Goal: Task Accomplishment & Management: Use online tool/utility

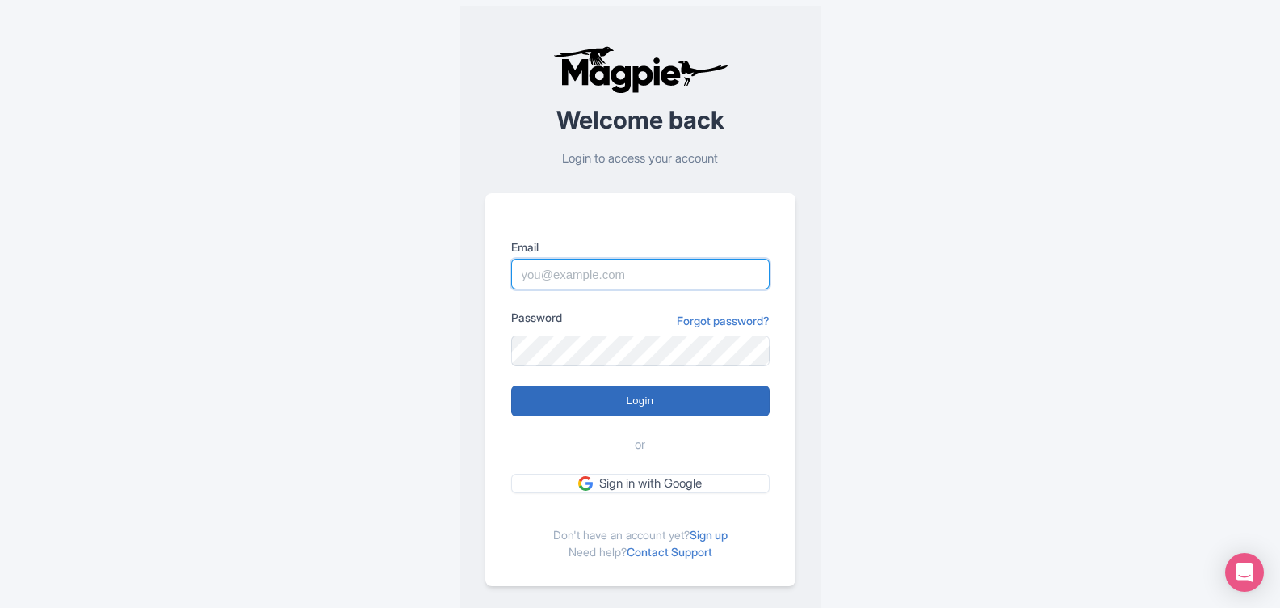
type input "[EMAIL_ADDRESS][DOMAIN_NAME]"
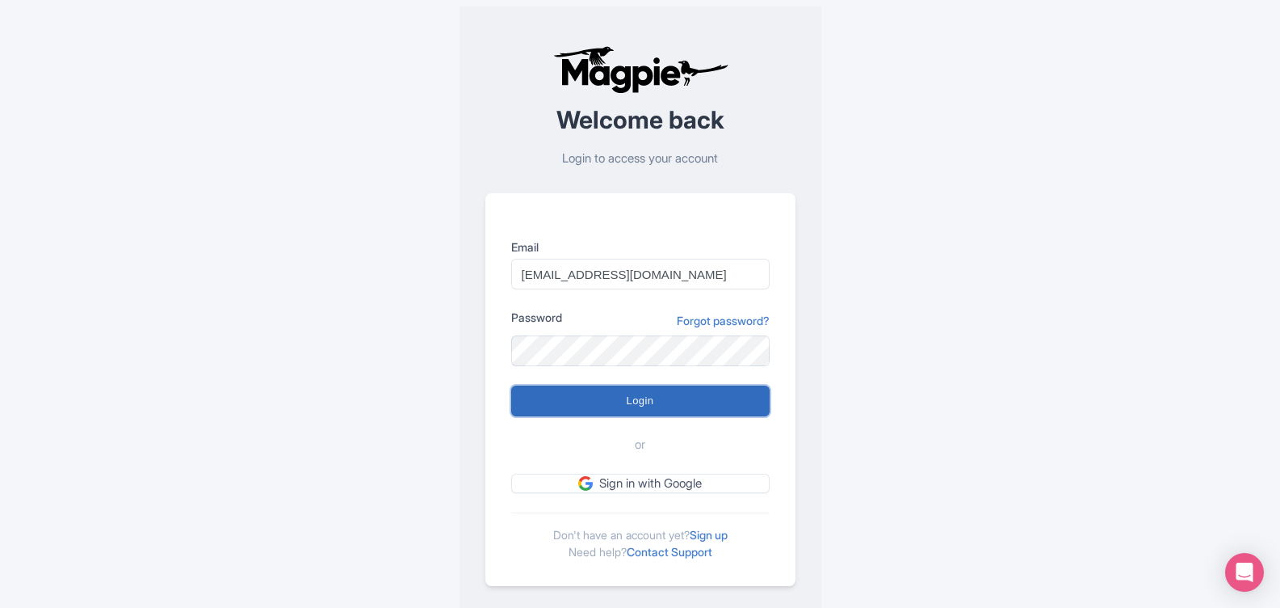
click at [633, 402] on input "Login" at bounding box center [640, 400] width 259 height 31
type input "Logging in..."
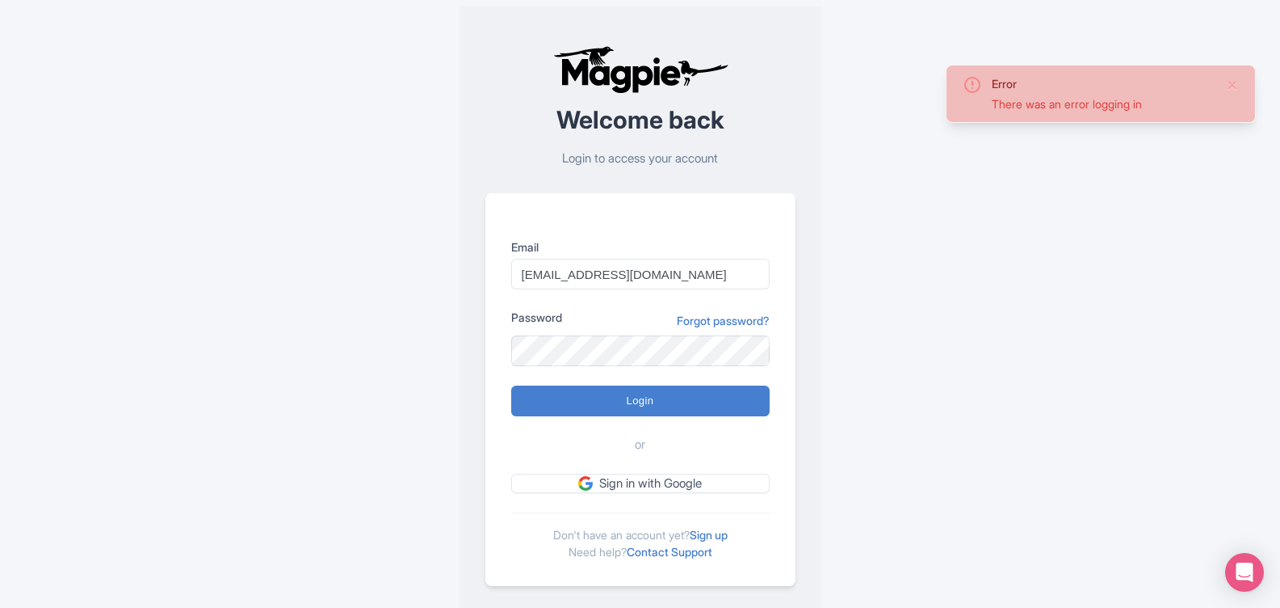
drag, startPoint x: 664, startPoint y: 258, endPoint x: 671, endPoint y: 263, distance: 9.2
click at [666, 259] on div "Email frontdesk@venicecitytours.it" at bounding box center [640, 263] width 259 height 51
click at [683, 276] on input "[EMAIL_ADDRESS][DOMAIN_NAME]" at bounding box center [640, 274] width 259 height 31
type input "marketing@venicecitytours.it"
click at [633, 391] on input "Login" at bounding box center [640, 400] width 259 height 31
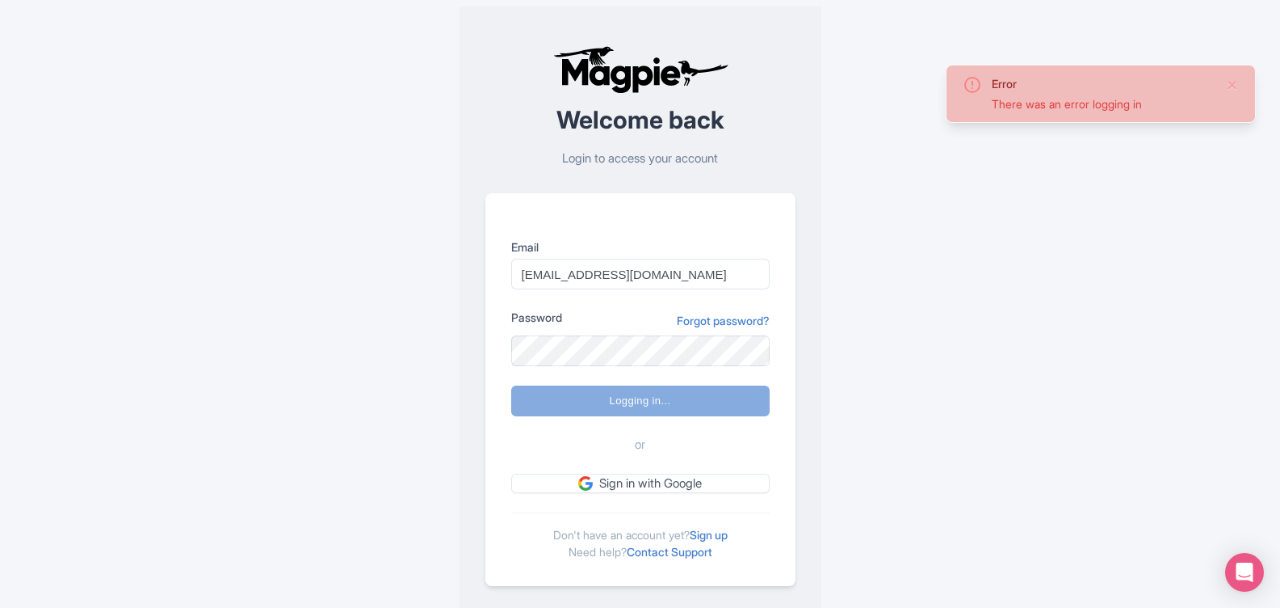
type input "Logging in..."
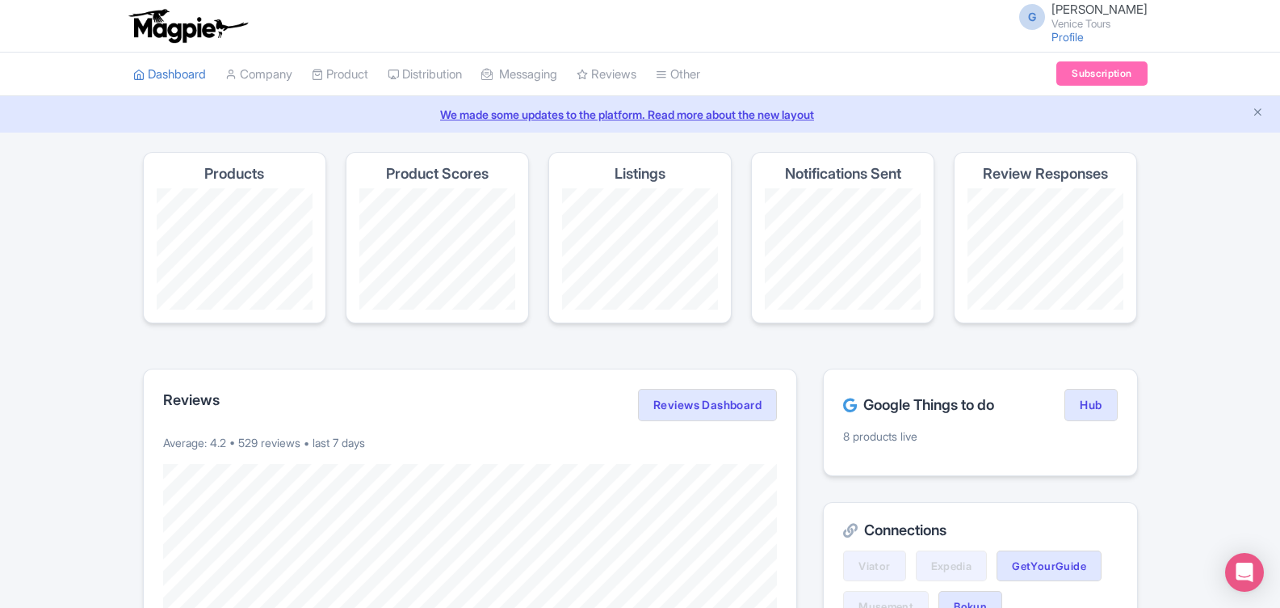
click at [764, 115] on link "We made some updates to the platform. Read more about the new layout" at bounding box center [640, 114] width 1261 height 17
click at [1052, 40] on link "Profile" at bounding box center [1068, 37] width 32 height 14
click at [776, 110] on link "We made some updates to the platform. Read more about the new layout" at bounding box center [640, 114] width 1261 height 17
click at [801, 118] on link "We made some updates to the platform. Read more about the new layout" at bounding box center [640, 114] width 1261 height 17
click at [170, 74] on link "Dashboard" at bounding box center [169, 75] width 73 height 44
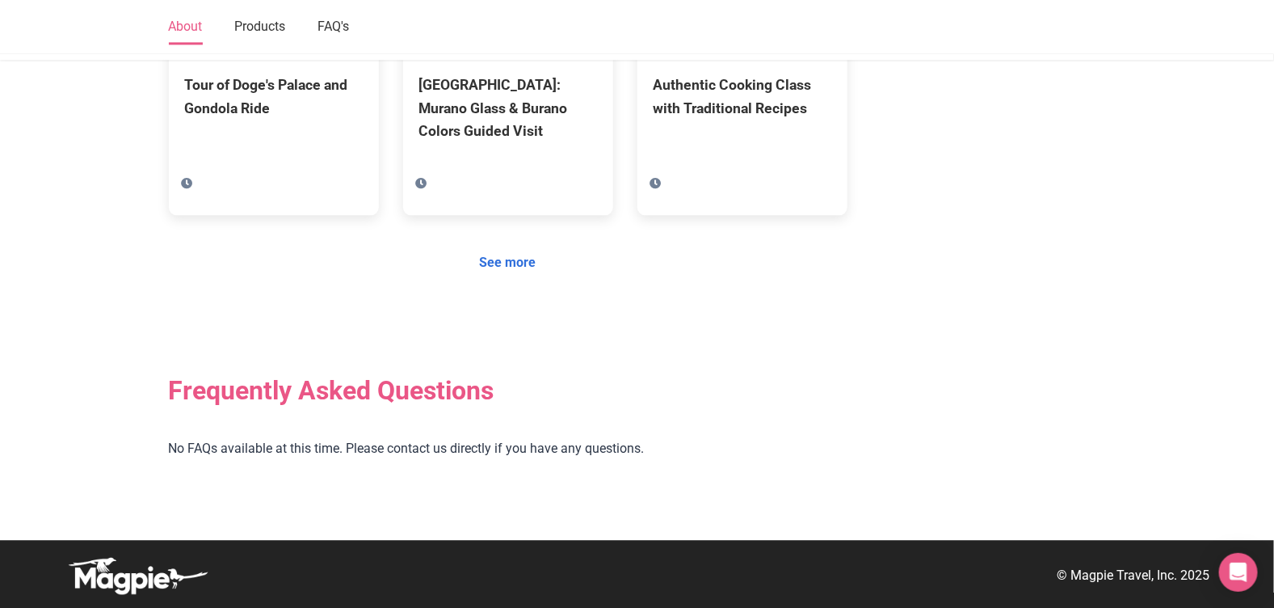
scroll to position [1481, 0]
click at [507, 267] on link "See more" at bounding box center [508, 262] width 78 height 31
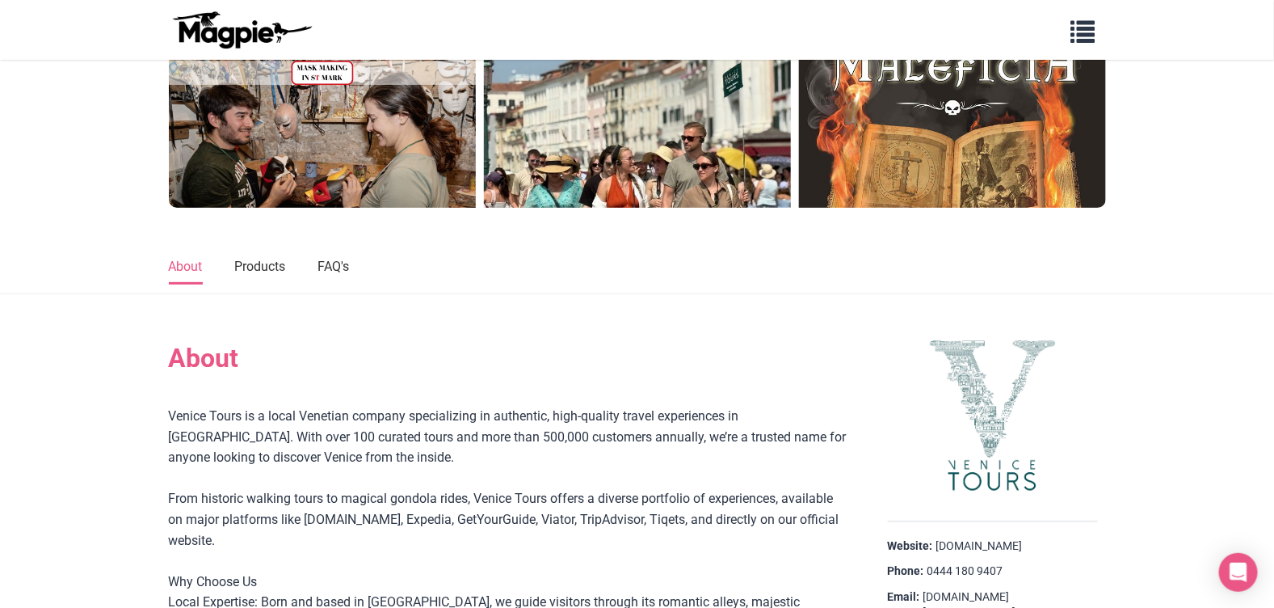
scroll to position [0, 0]
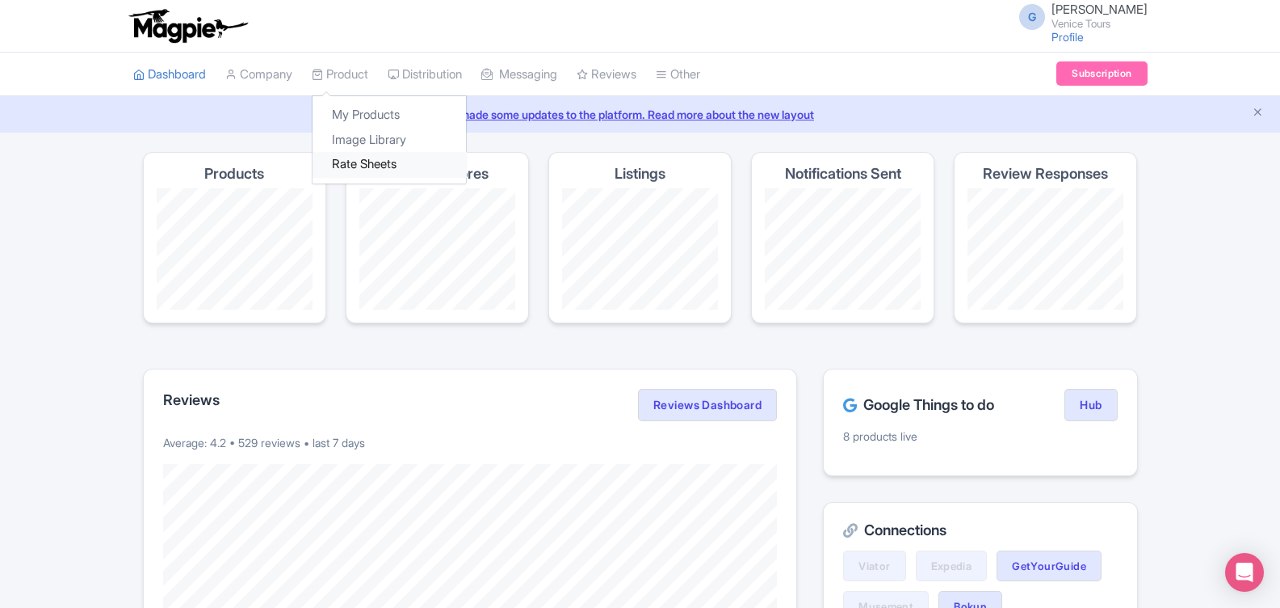
click at [365, 165] on link "Rate Sheets" at bounding box center [389, 164] width 153 height 25
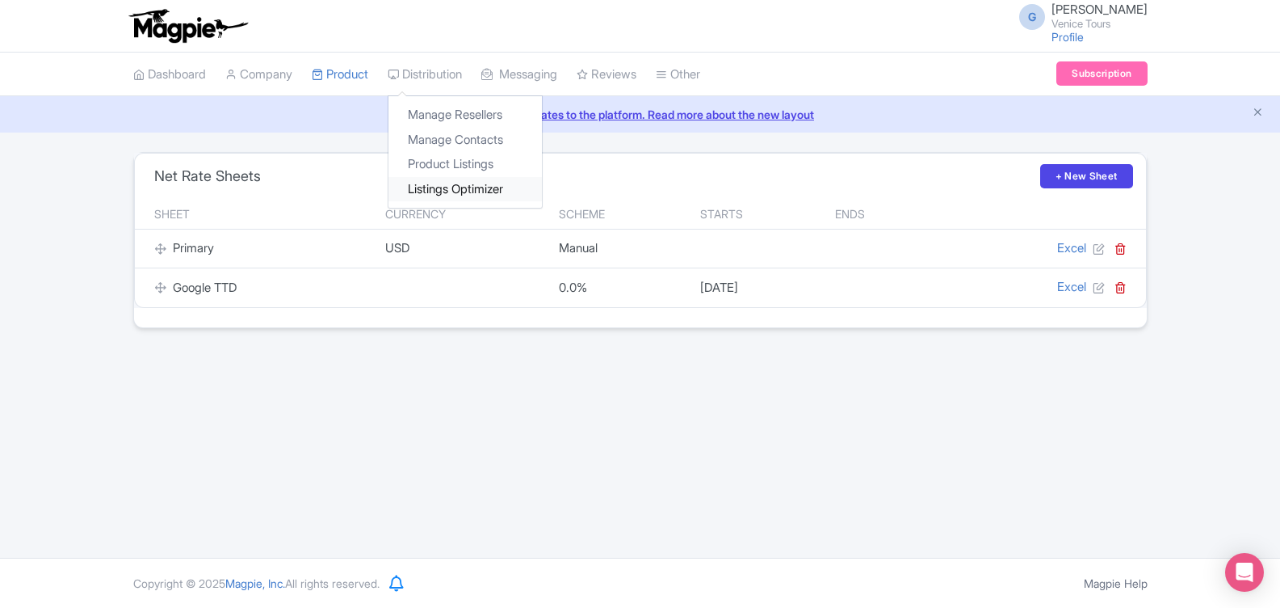
click at [445, 186] on link "Listings Optimizer" at bounding box center [465, 189] width 153 height 25
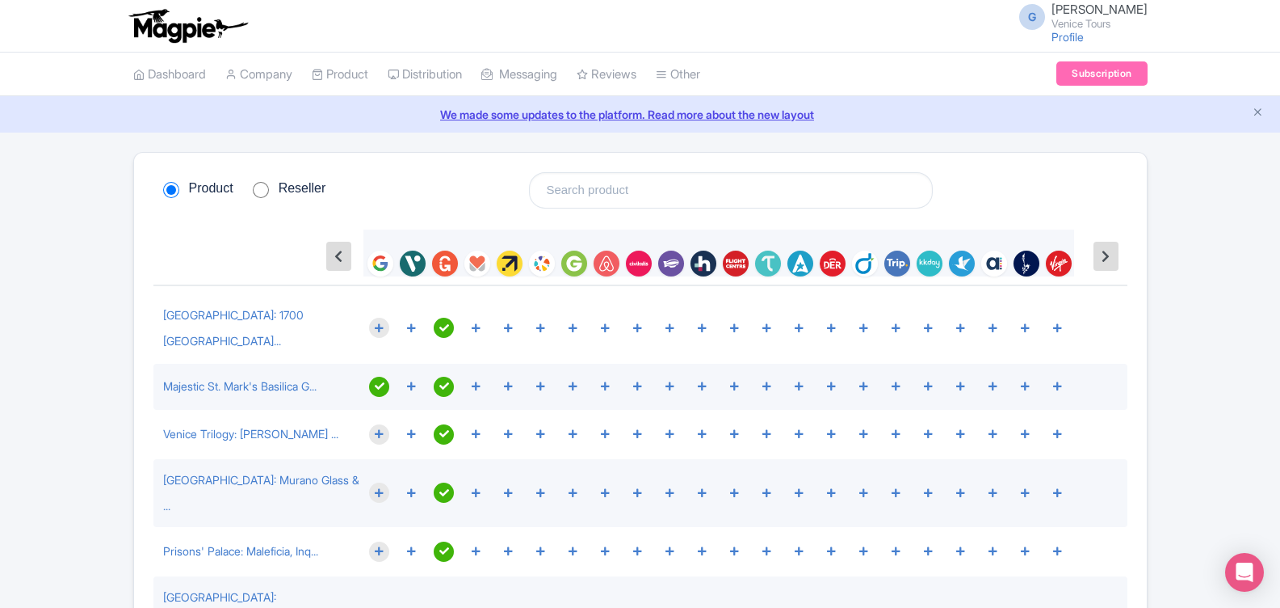
click at [254, 187] on input "Reseller" at bounding box center [261, 190] width 16 height 16
radio input "true"
click at [175, 191] on input "Product" at bounding box center [171, 190] width 16 height 16
radio input "true"
drag, startPoint x: 259, startPoint y: 190, endPoint x: 270, endPoint y: 191, distance: 10.6
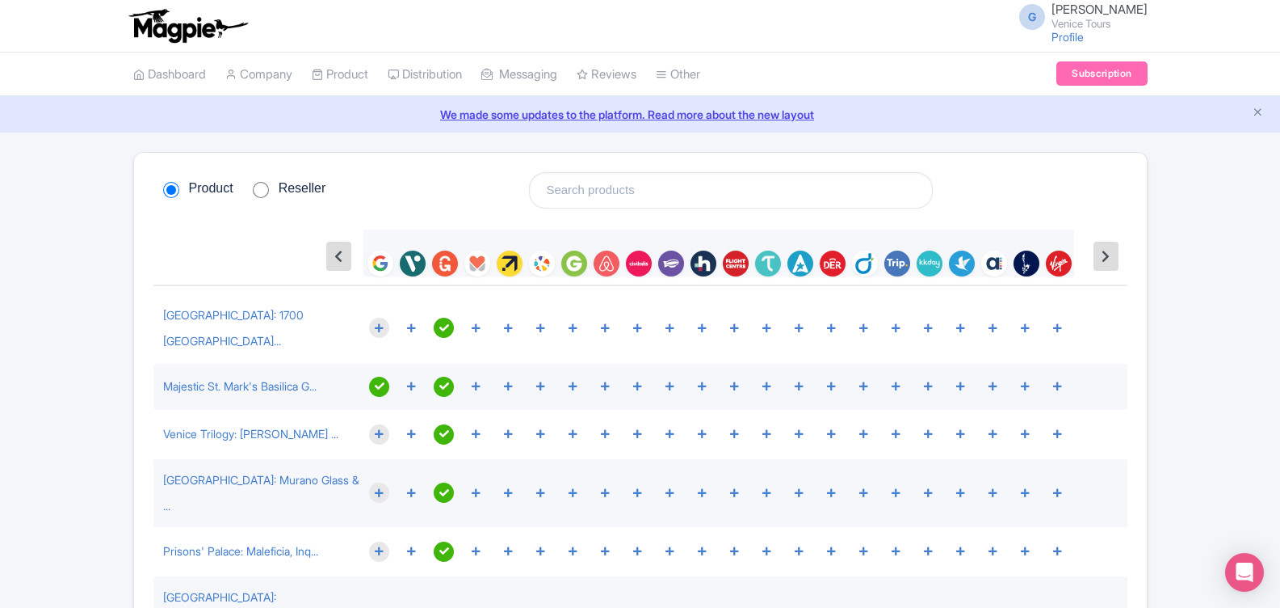
click at [259, 190] on input "Reseller" at bounding box center [261, 190] width 16 height 16
radio input "true"
click at [593, 188] on input "search" at bounding box center [731, 190] width 404 height 36
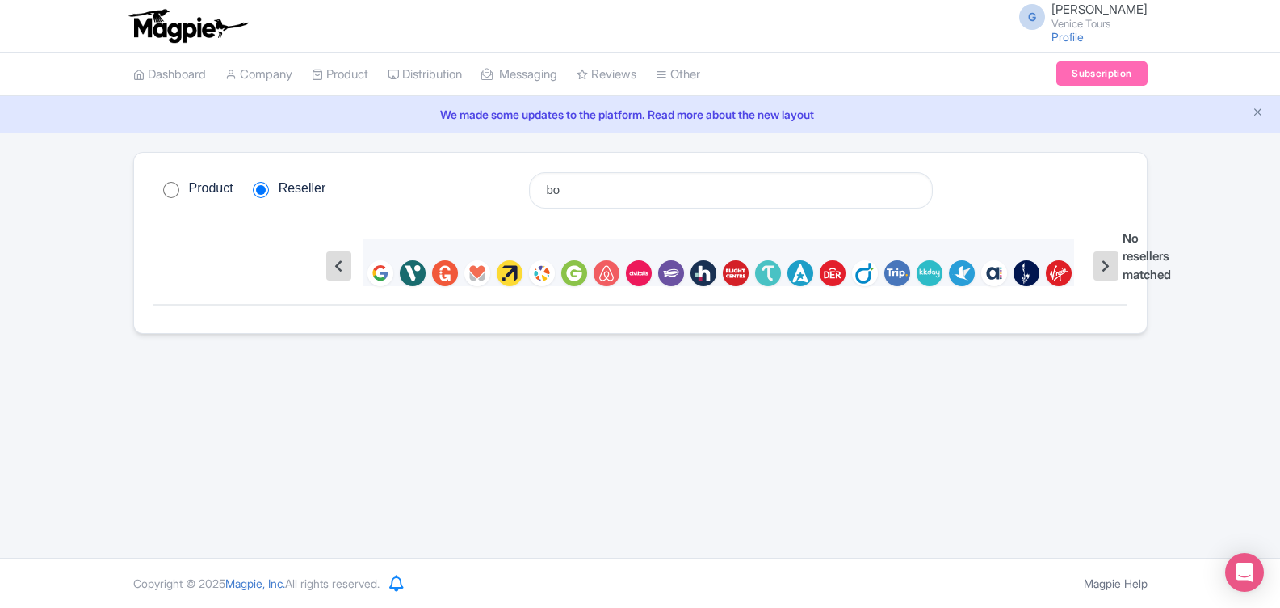
type input "b"
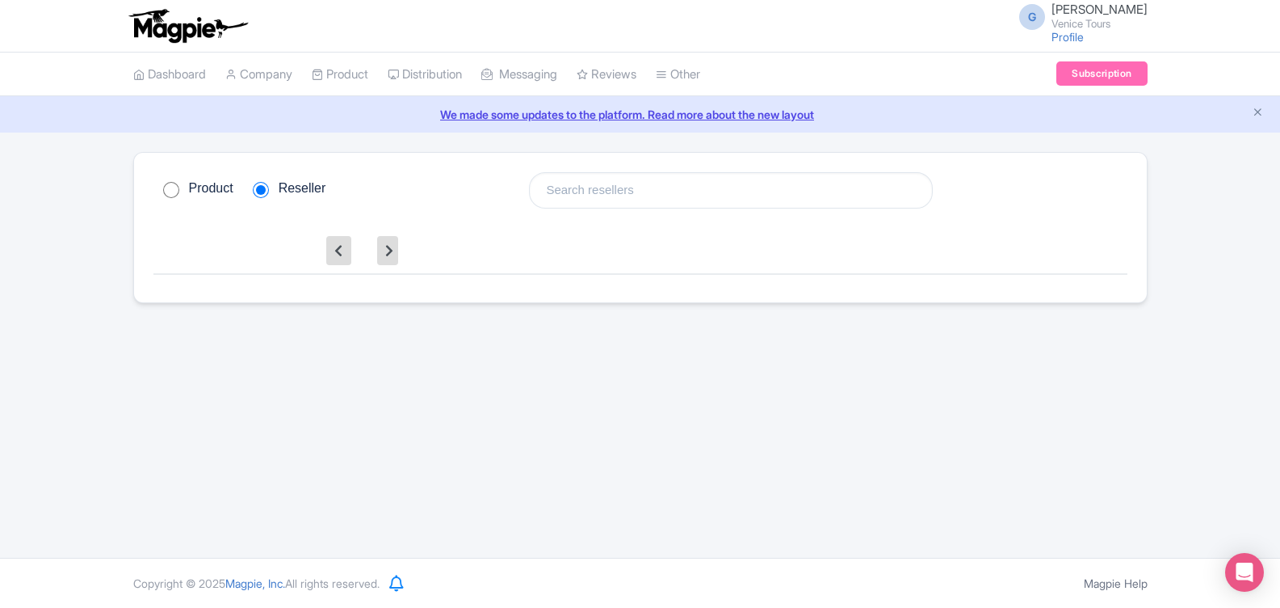
click at [170, 191] on input "Product" at bounding box center [171, 190] width 16 height 16
radio input "true"
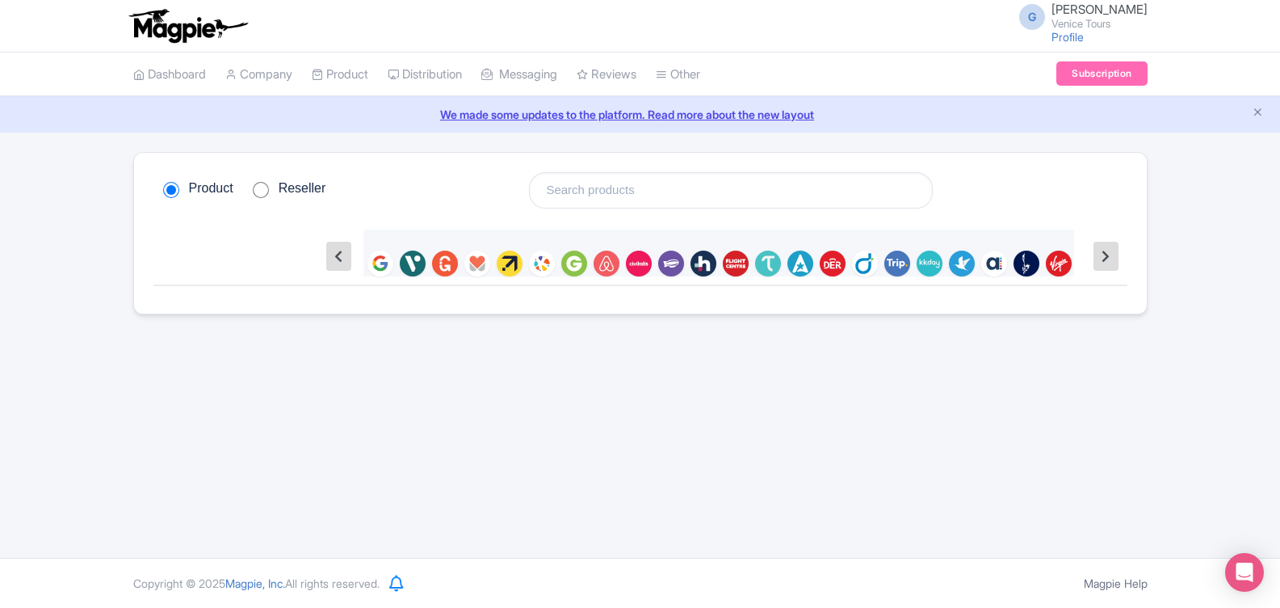
click at [226, 245] on div "M G H R A A V E B C C S E C T E E S A G E L J M N P M C V H G G D A S H T U S C…" at bounding box center [640, 253] width 974 height 65
click at [333, 254] on button at bounding box center [338, 256] width 24 height 29
click at [262, 185] on input "Reseller" at bounding box center [261, 190] width 16 height 16
radio input "true"
click at [173, 189] on input "Product" at bounding box center [171, 190] width 16 height 16
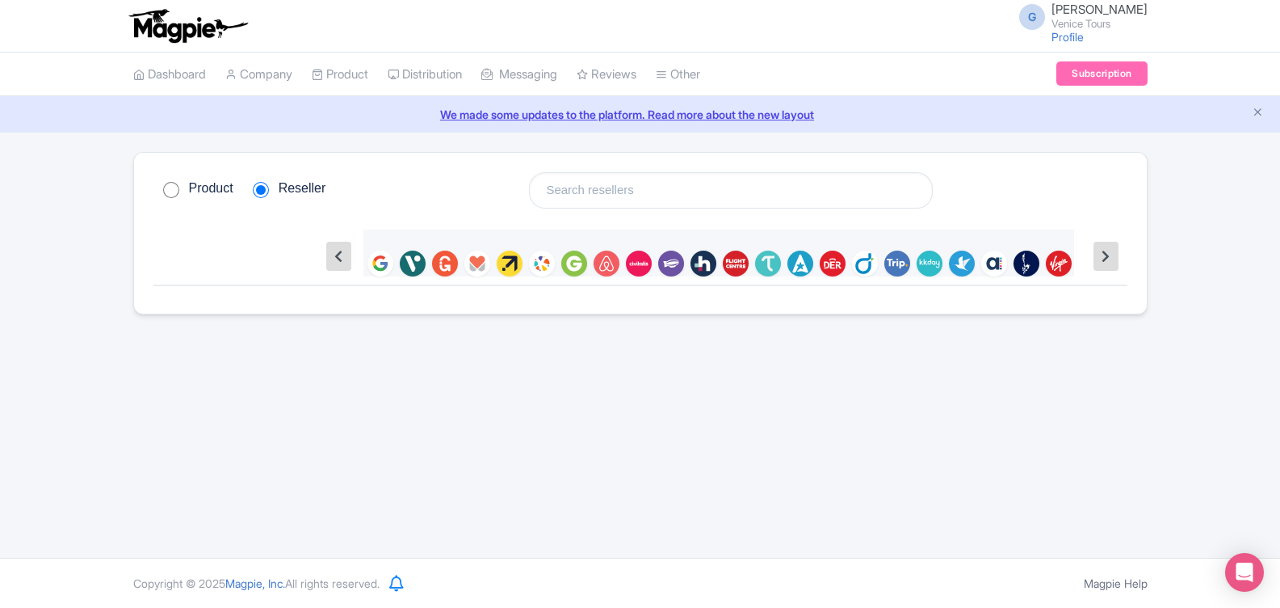
radio input "true"
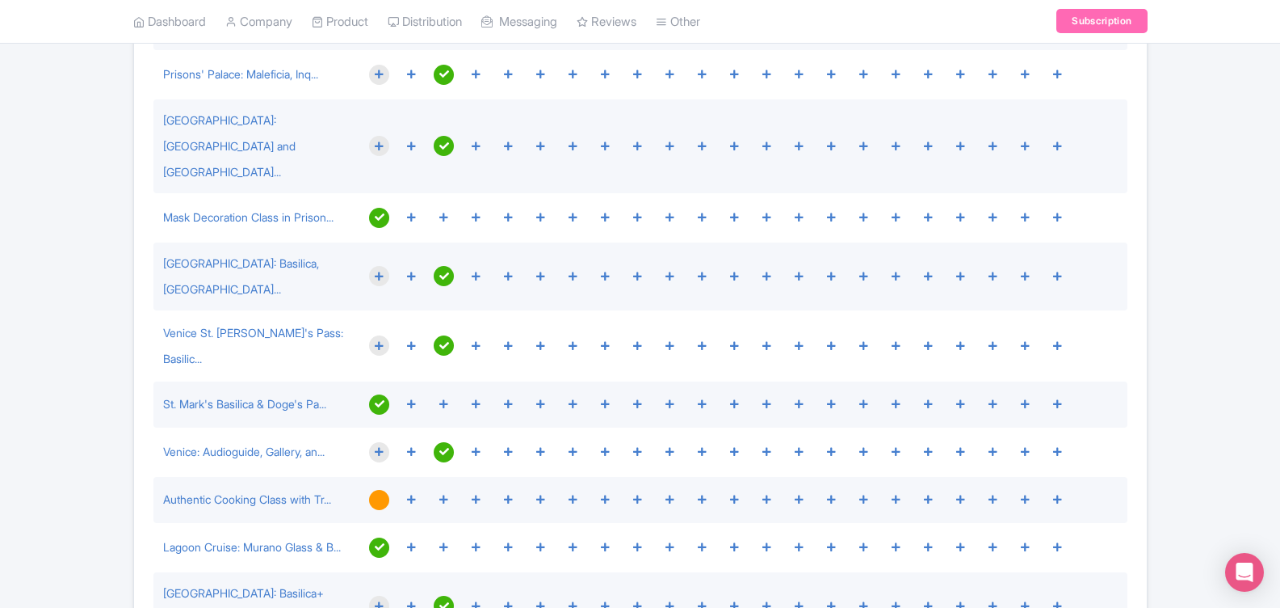
scroll to position [485, 0]
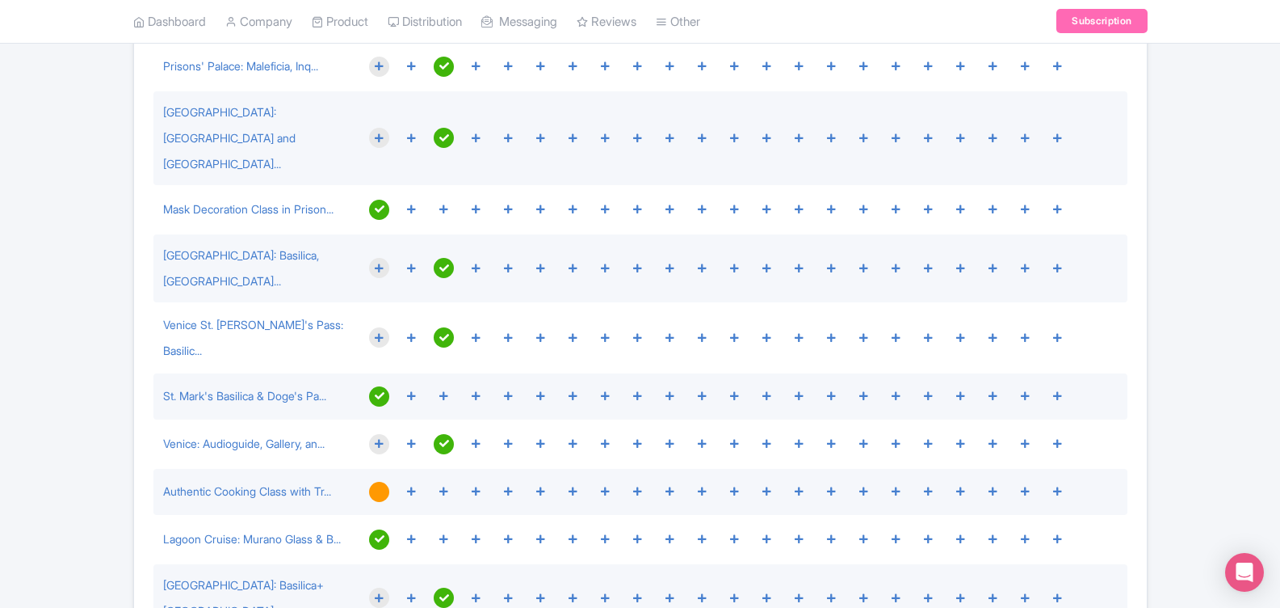
click at [381, 481] on div at bounding box center [379, 491] width 20 height 20
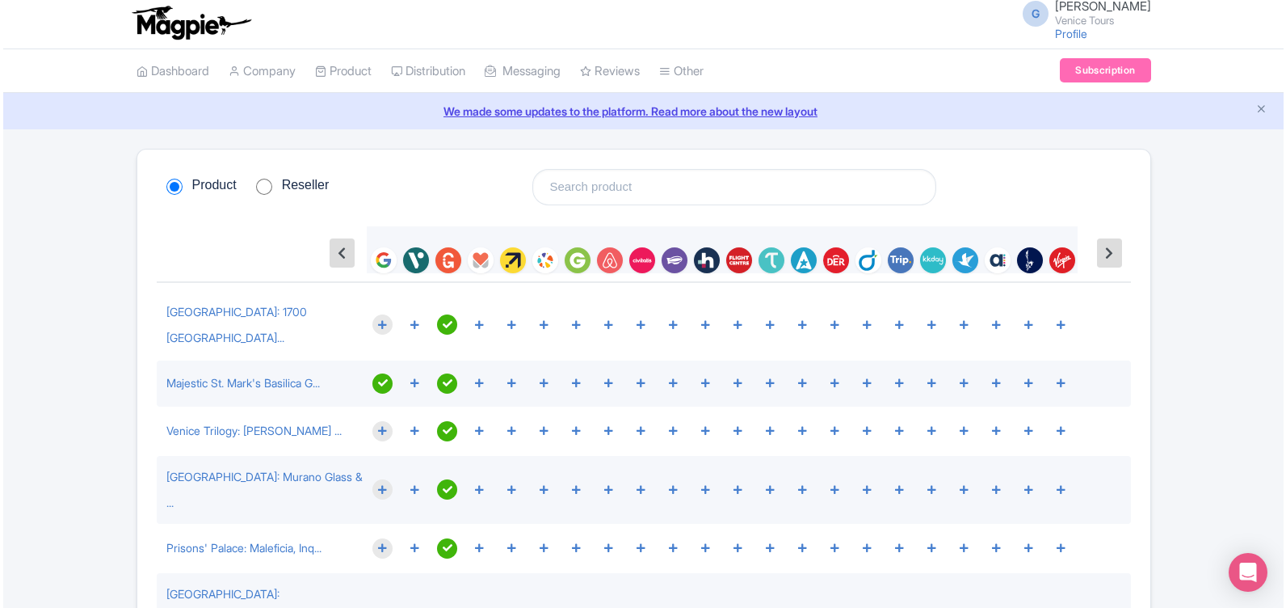
scroll to position [0, 0]
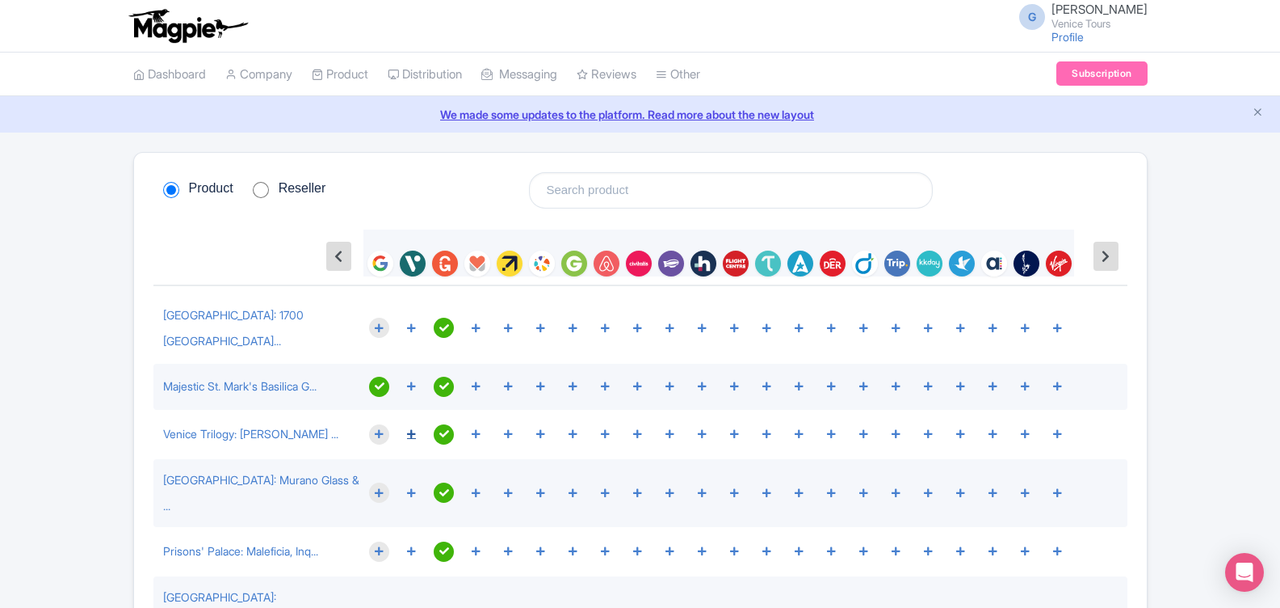
click at [409, 429] on icon at bounding box center [411, 434] width 9 height 10
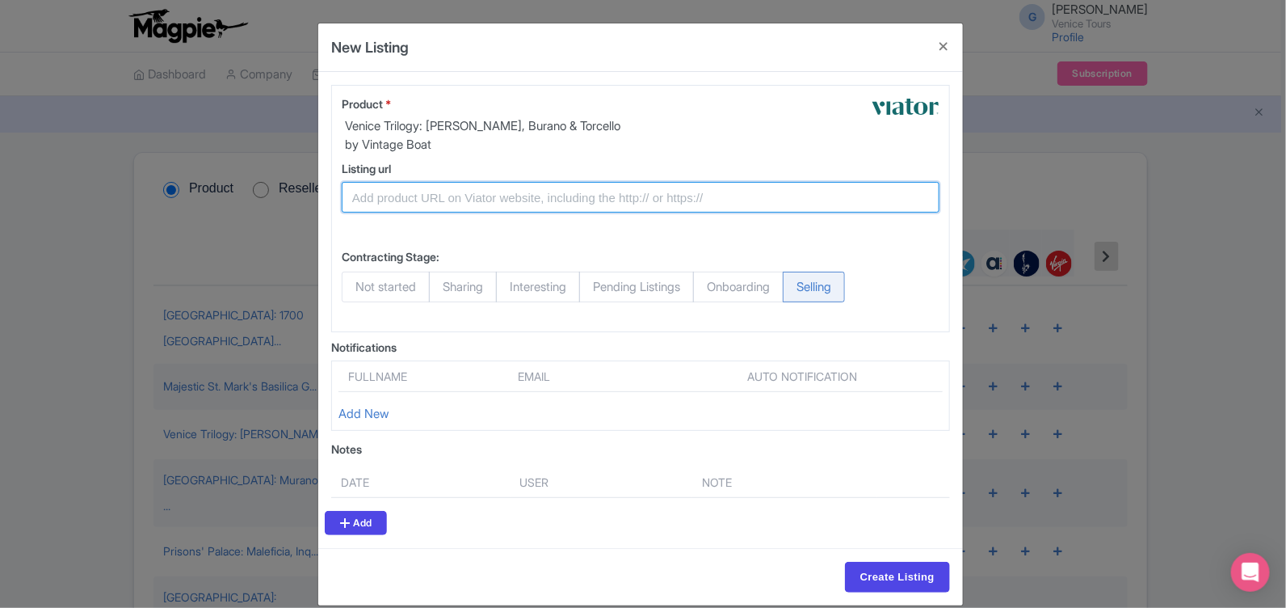
click at [457, 195] on input "Listing url" at bounding box center [641, 197] width 598 height 31
click at [371, 207] on input "Listing url" at bounding box center [641, 197] width 598 height 31
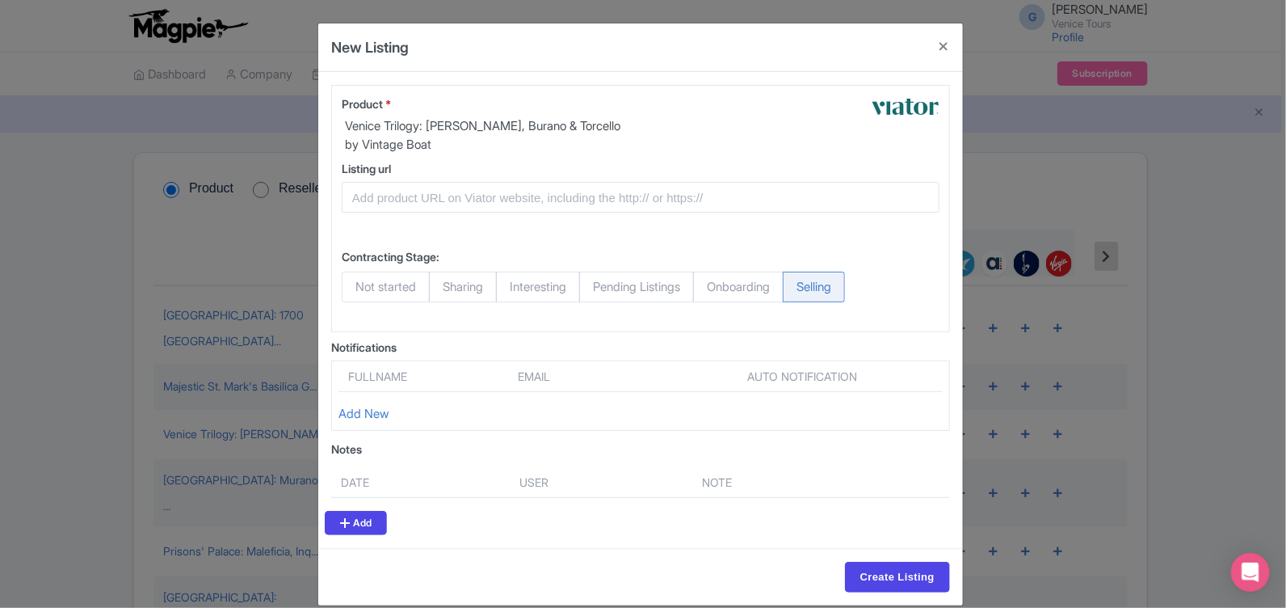
click at [386, 292] on span "Not started" at bounding box center [386, 286] width 88 height 31
click at [358, 288] on input "Not started" at bounding box center [350, 279] width 16 height 16
radio input "true"
click at [457, 284] on span "Sharing" at bounding box center [463, 286] width 68 height 31
click at [445, 284] on input "Sharing" at bounding box center [437, 279] width 16 height 16
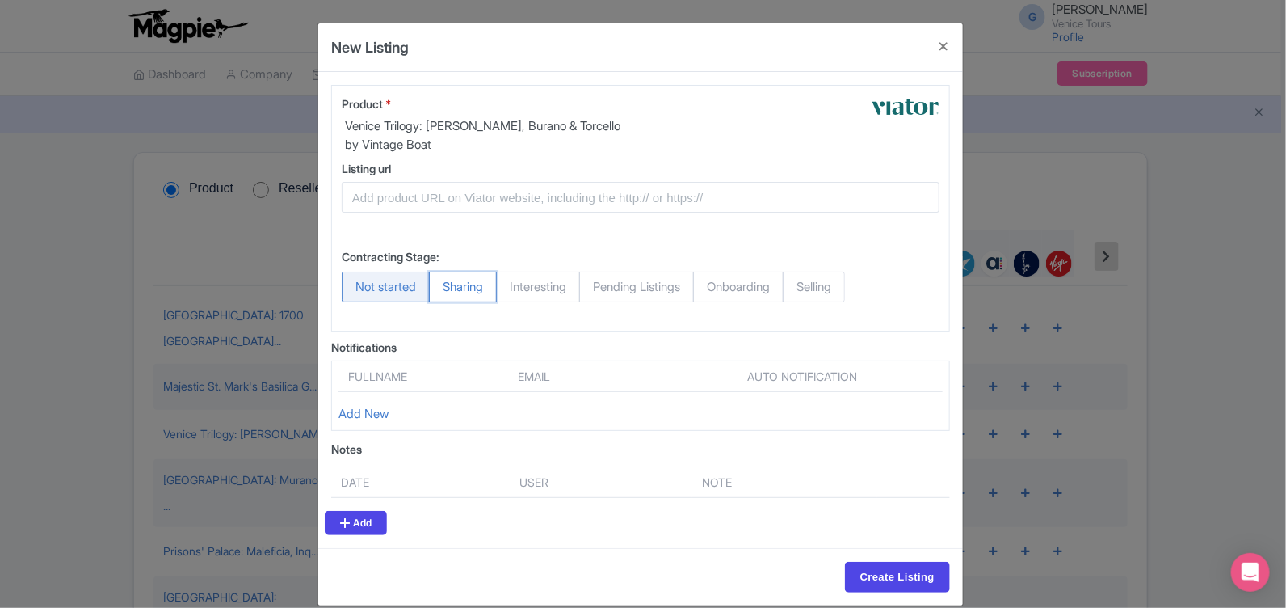
radio input "true"
click at [544, 283] on span "Interesting" at bounding box center [538, 286] width 84 height 31
click at [512, 283] on input "Interesting" at bounding box center [504, 279] width 16 height 16
radio input "true"
click at [630, 287] on span "Pending Listings" at bounding box center [636, 286] width 115 height 31
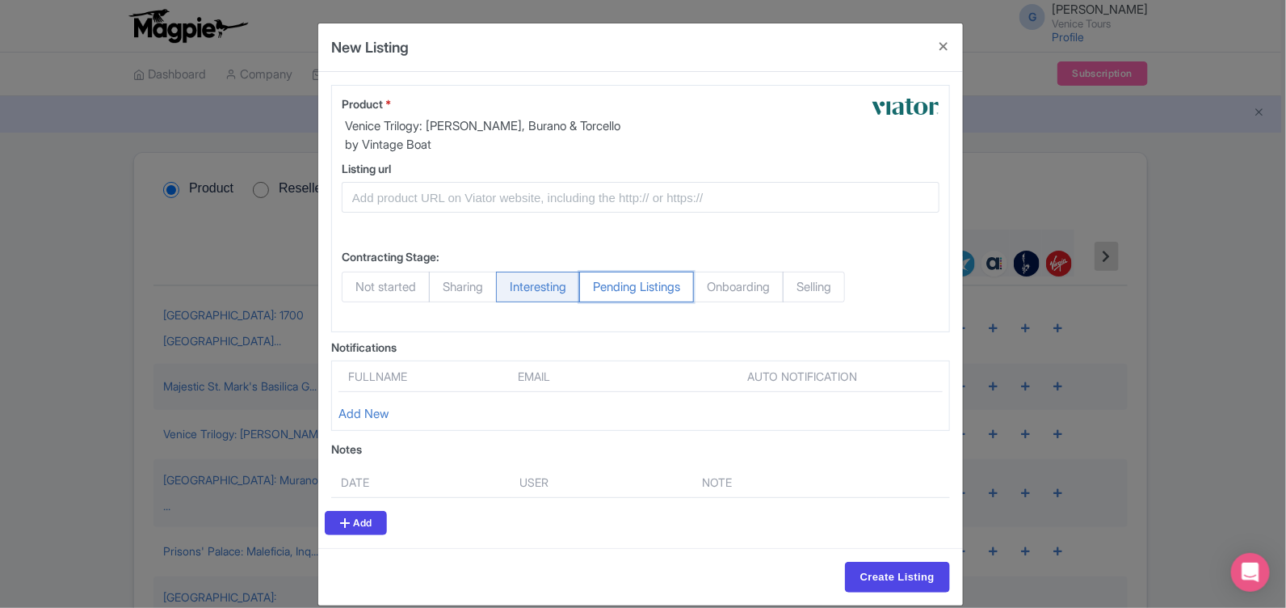
click at [595, 287] on input "Pending Listings" at bounding box center [587, 279] width 16 height 16
radio input "true"
click at [720, 288] on span "Onboarding" at bounding box center [738, 286] width 90 height 31
click at [709, 288] on input "Onboarding" at bounding box center [701, 279] width 16 height 16
radio input "true"
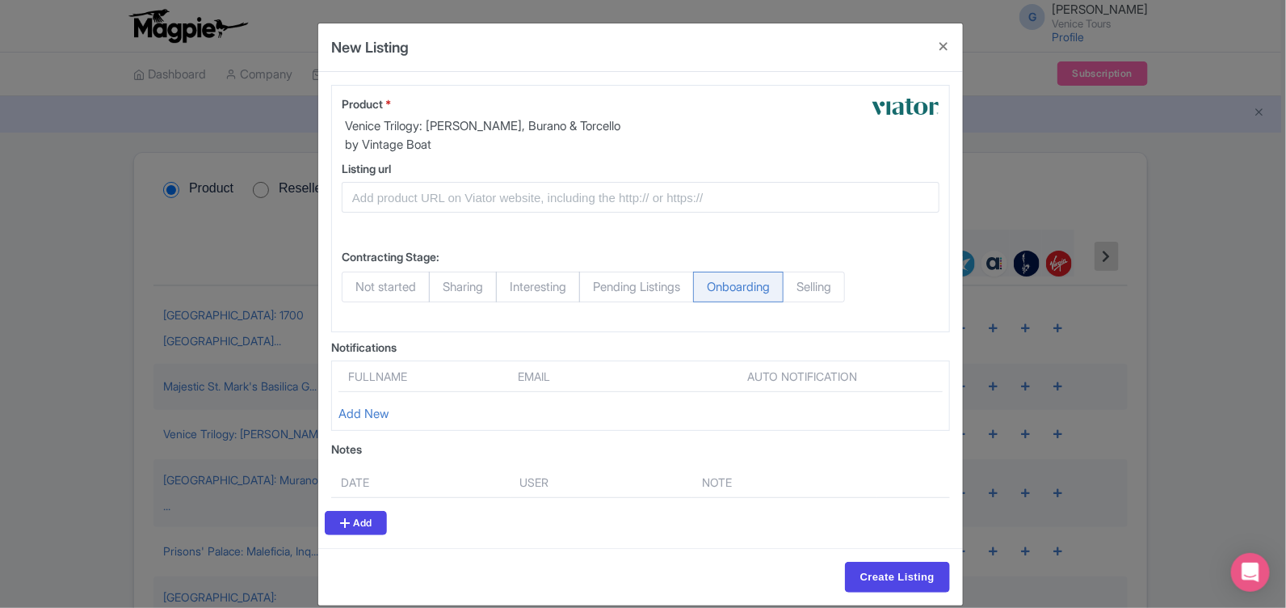
click at [744, 280] on span "Onboarding" at bounding box center [738, 286] width 90 height 31
click at [709, 280] on input "Onboarding" at bounding box center [701, 279] width 16 height 16
click at [744, 280] on span "Onboarding" at bounding box center [738, 286] width 90 height 31
click at [709, 280] on input "Onboarding" at bounding box center [701, 279] width 16 height 16
click at [836, 288] on span "Selling" at bounding box center [814, 286] width 62 height 31
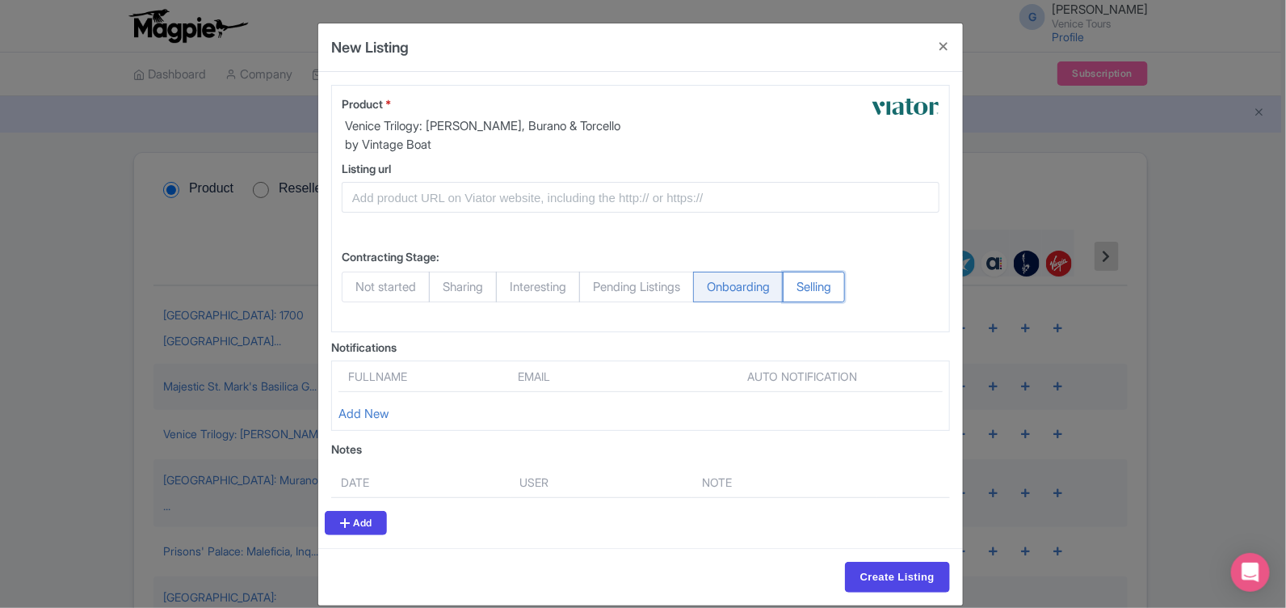
click at [799, 288] on input "Selling" at bounding box center [791, 279] width 16 height 16
radio input "true"
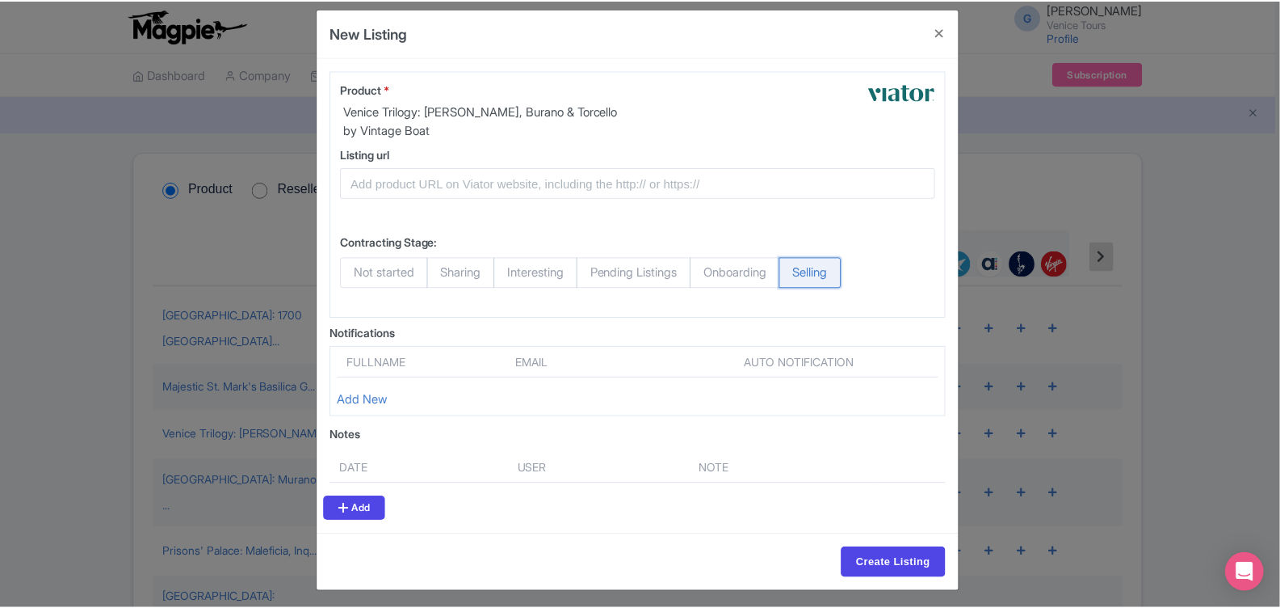
scroll to position [18, 0]
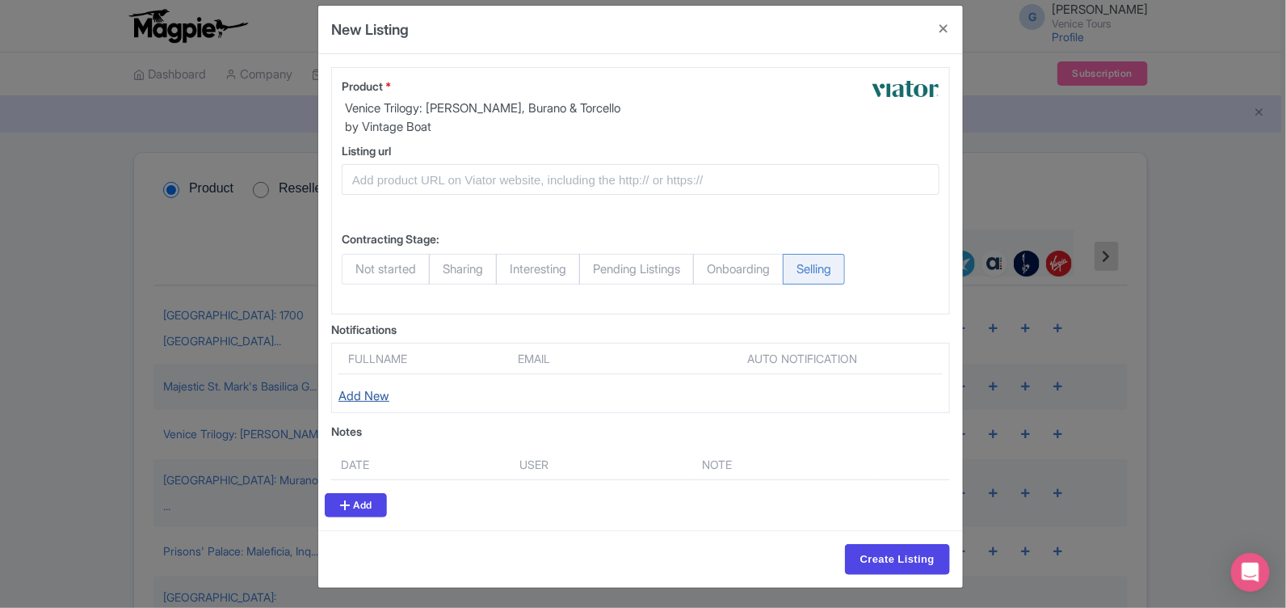
click at [364, 399] on link "Add New" at bounding box center [363, 395] width 51 height 15
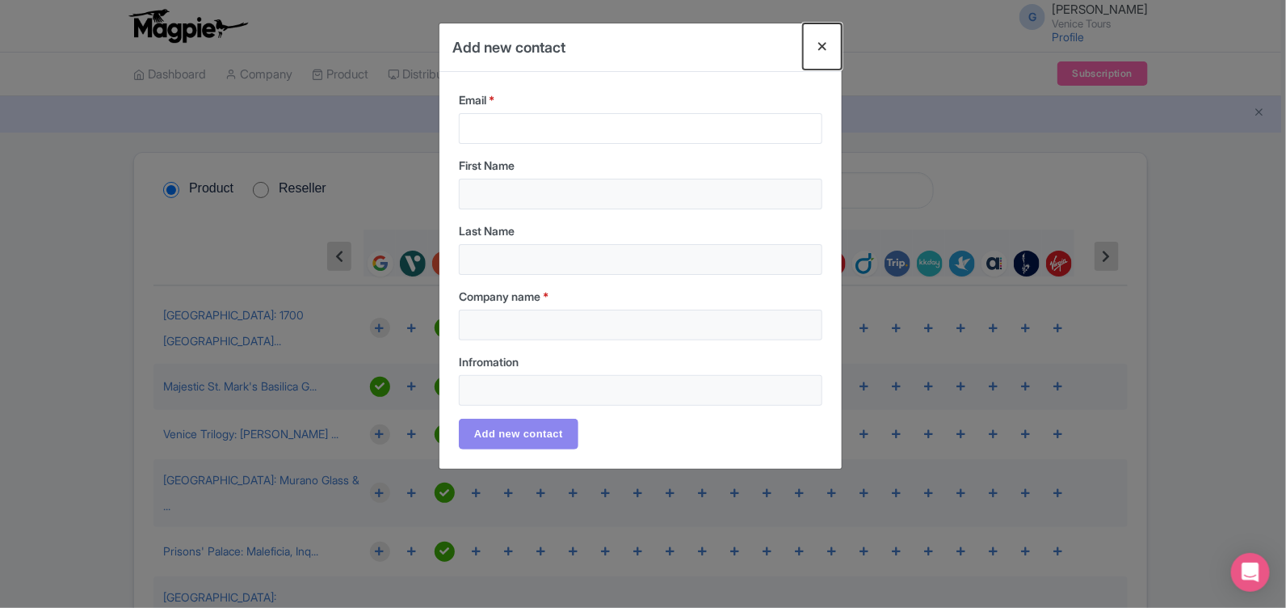
click at [821, 44] on button "Close" at bounding box center [822, 46] width 39 height 46
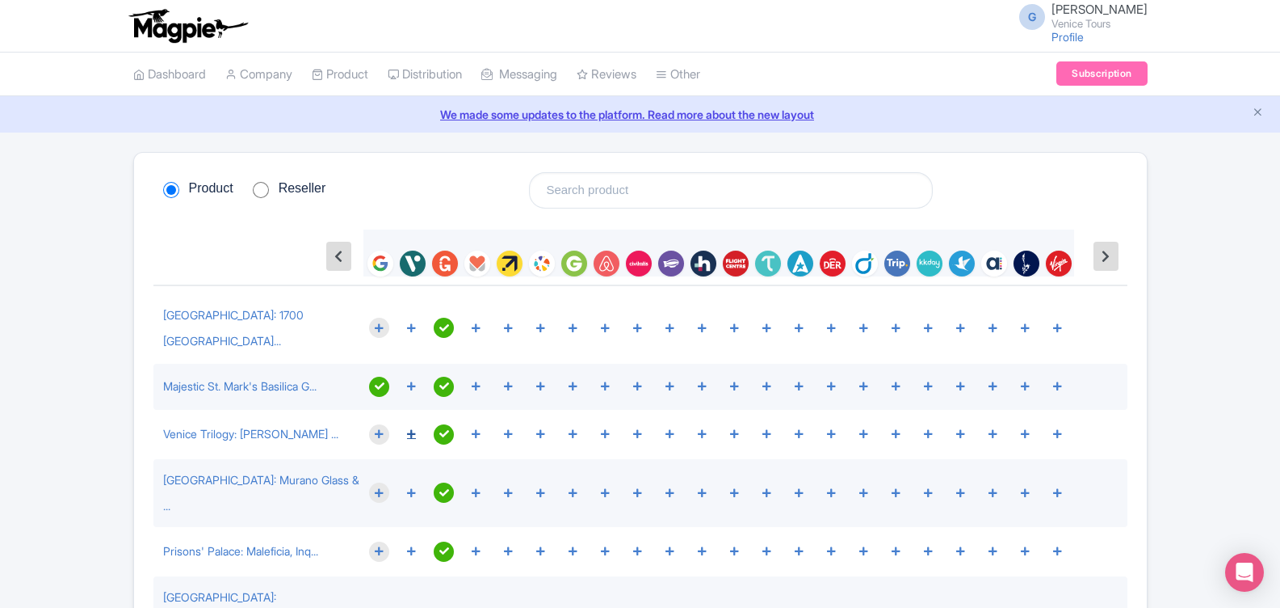
click at [409, 429] on icon at bounding box center [411, 434] width 9 height 10
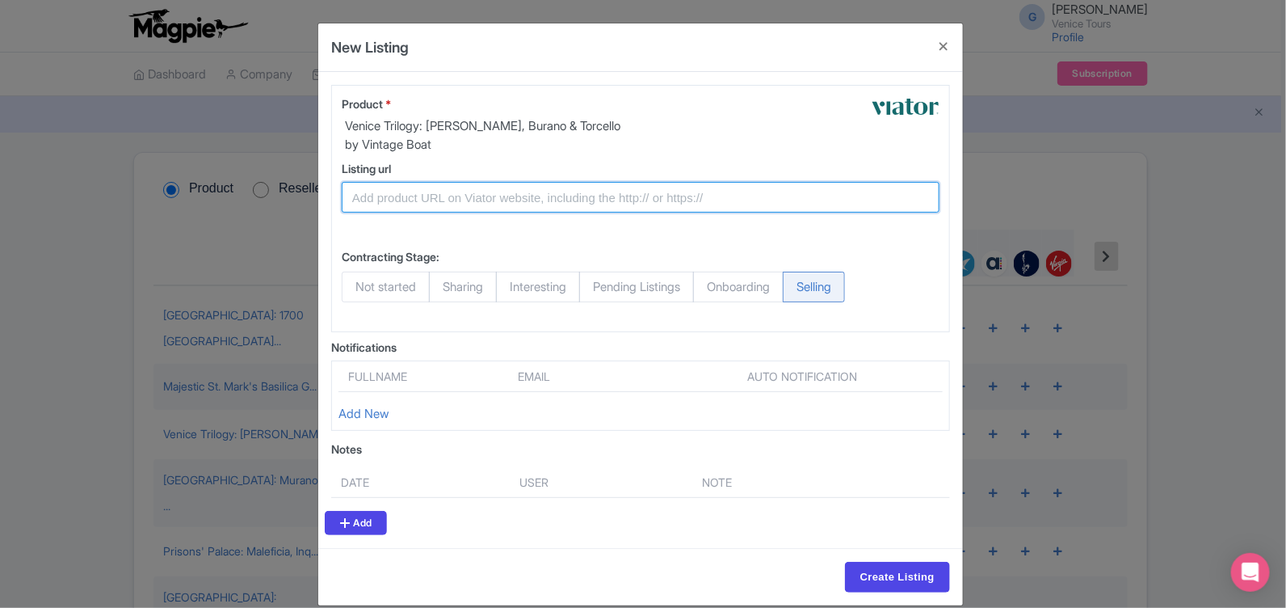
click at [351, 195] on input "Listing url" at bounding box center [641, 197] width 598 height 31
paste input "https://www.viator.com/tours/Venice/Murano-Venice-and-glassblowing-tour/d522-21…"
type input "https://www.viator.com/tours/Venice/Murano-Venice-and-glassblowing-tour/d522-21…"
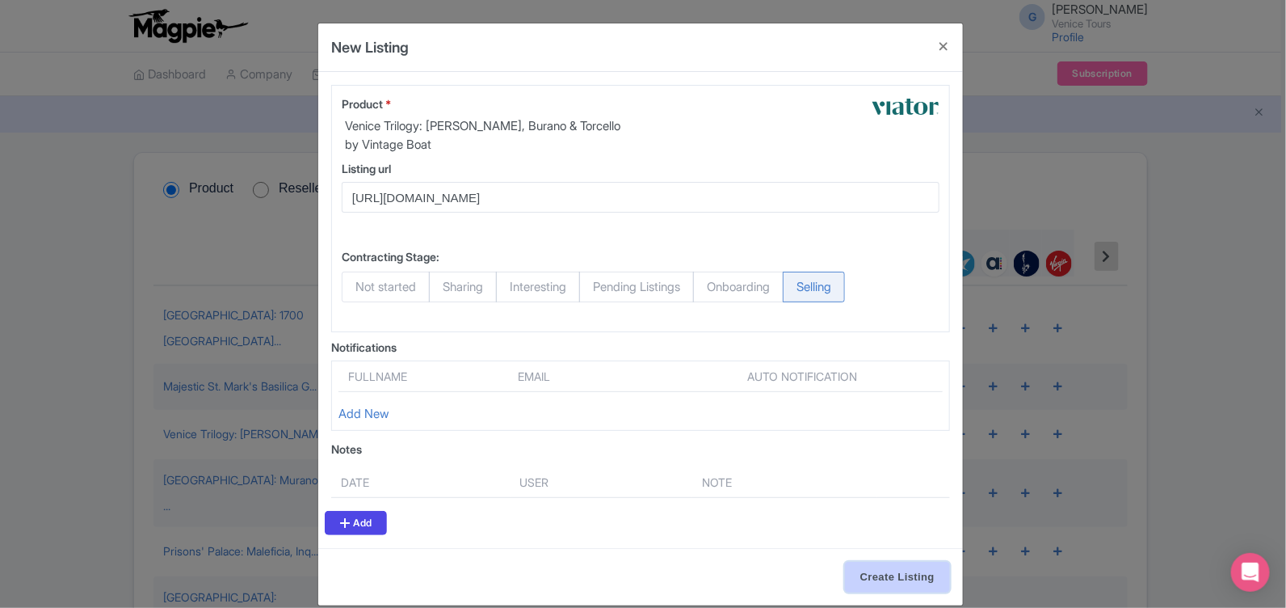
click at [877, 574] on input "Create Listing" at bounding box center [897, 576] width 105 height 31
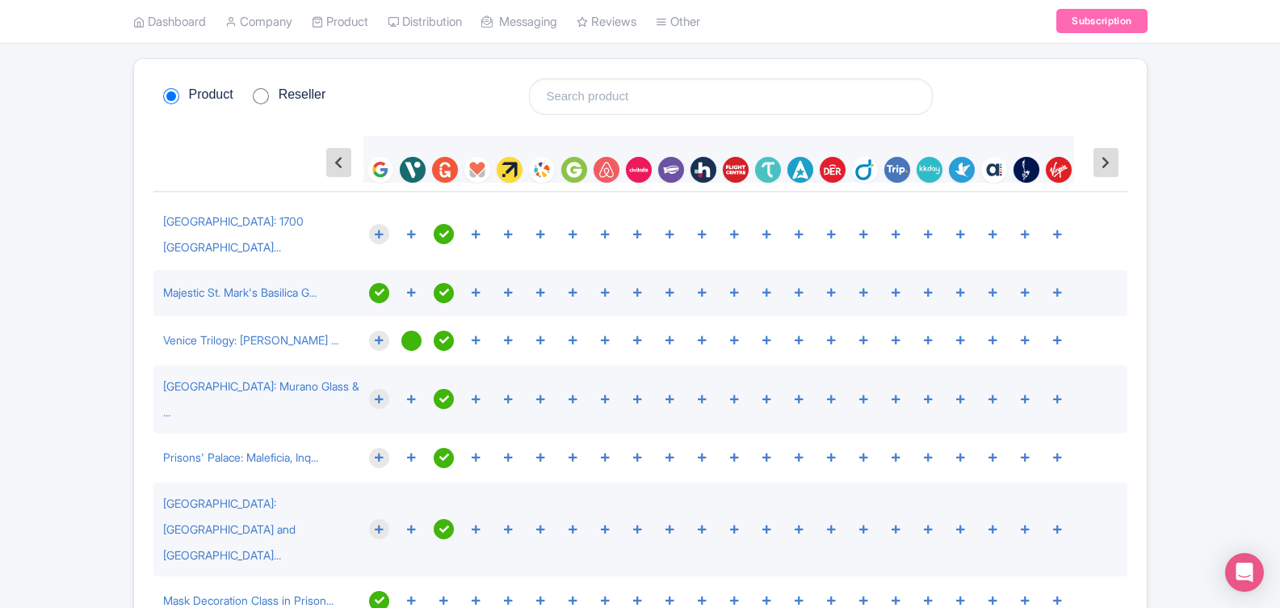
scroll to position [80, 0]
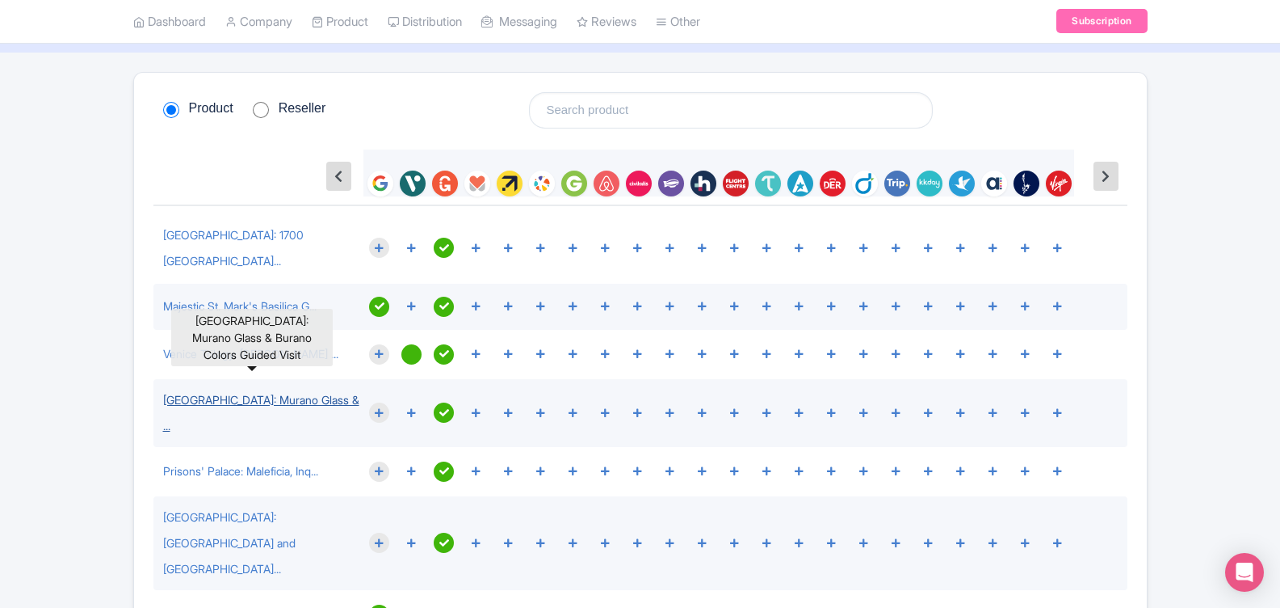
click at [288, 393] on link "Venice Islands: Murano Glass & ..." at bounding box center [261, 413] width 196 height 40
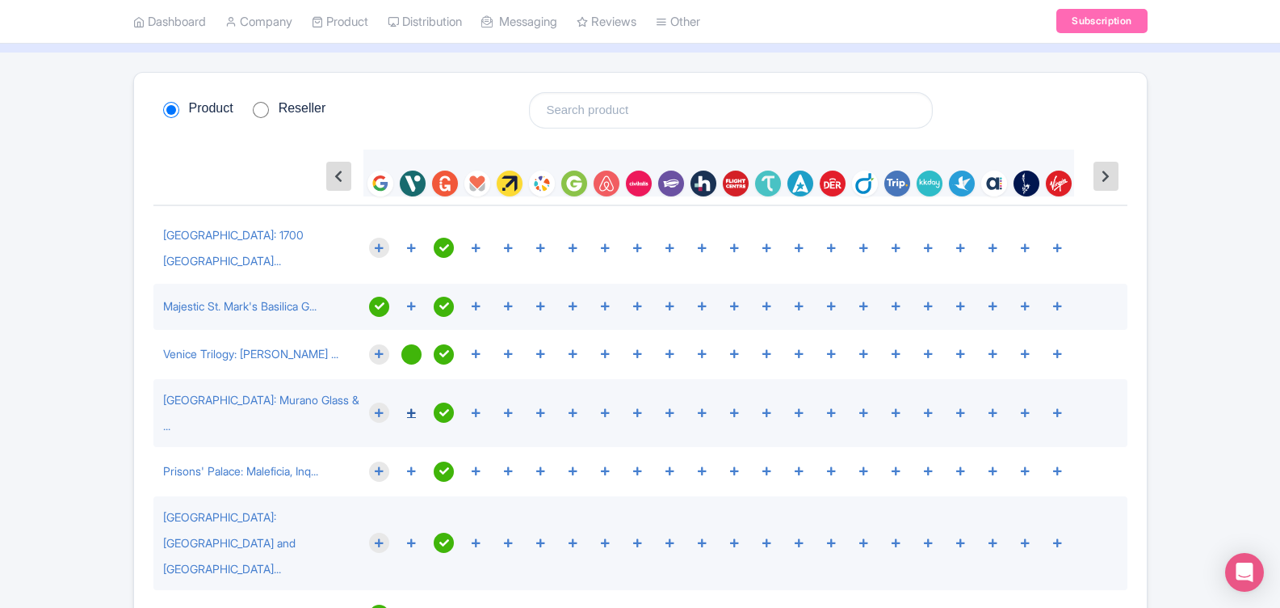
click at [410, 408] on icon at bounding box center [411, 413] width 9 height 10
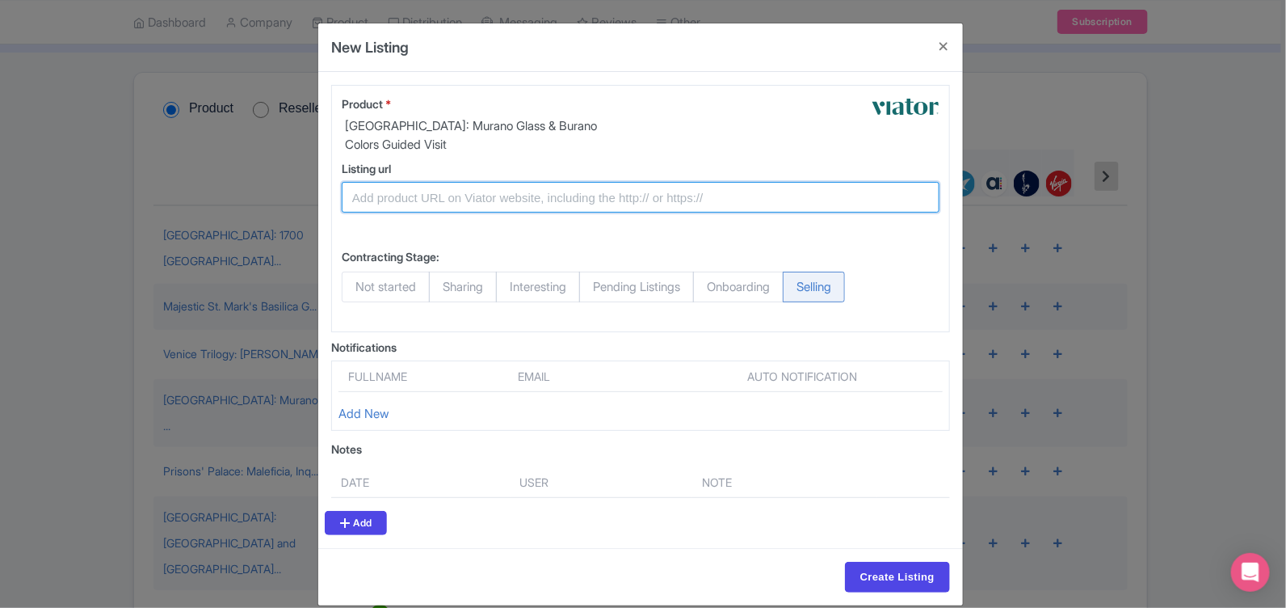
click at [389, 192] on input "Listing url" at bounding box center [641, 197] width 598 height 31
click at [351, 199] on input "Listing url" at bounding box center [641, 197] width 598 height 31
paste input "https://www.viator.com/tours/Venice/Gran-Canal-Boat-Tour/d522-21441P84"
type input "https://www.viator.com/tours/Venice/Gran-Canal-Boat-Tour/d522-21441P84"
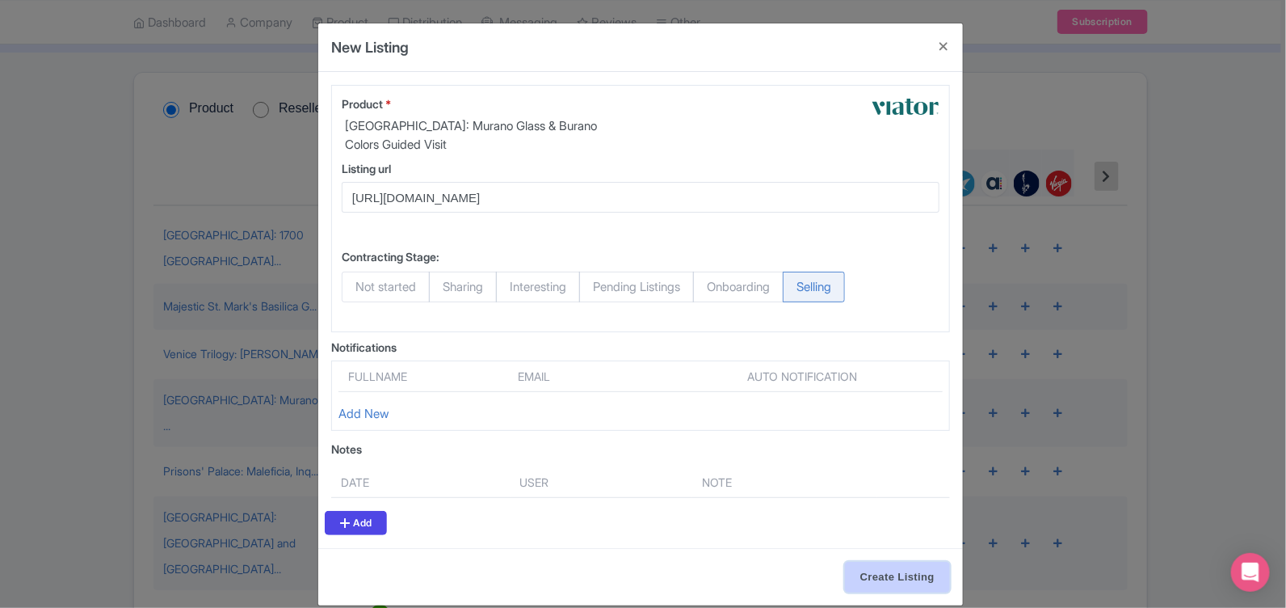
click at [887, 566] on input "Create Listing" at bounding box center [897, 576] width 105 height 31
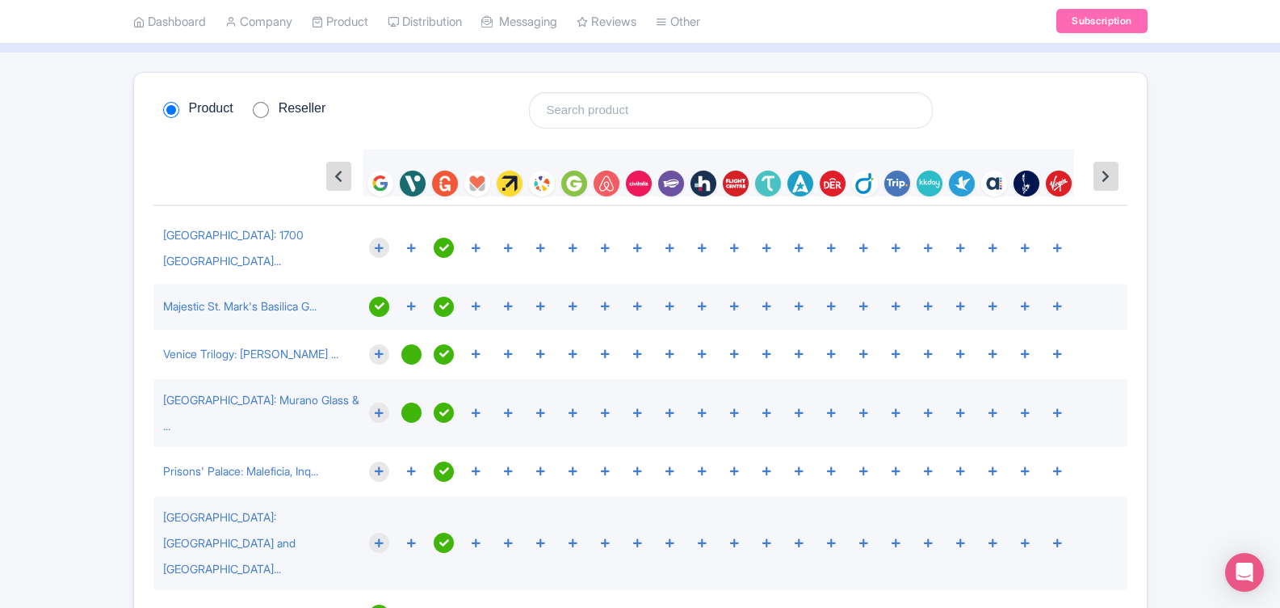
click at [405, 402] on div at bounding box center [412, 412] width 20 height 20
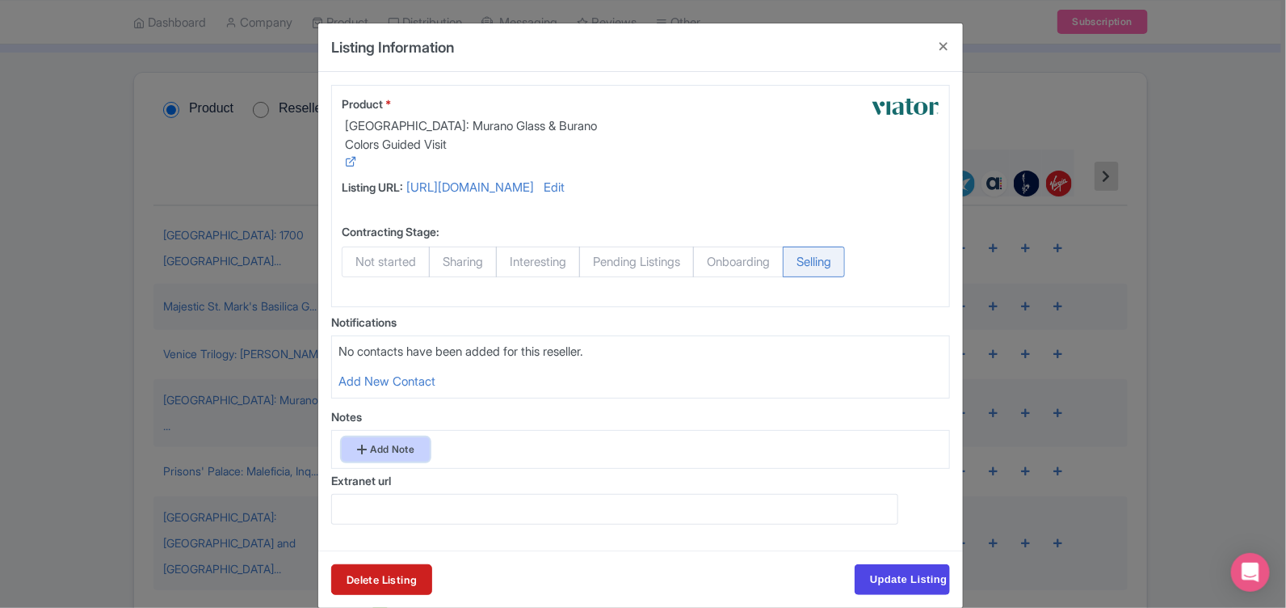
click at [389, 445] on link "Add Note" at bounding box center [386, 449] width 88 height 24
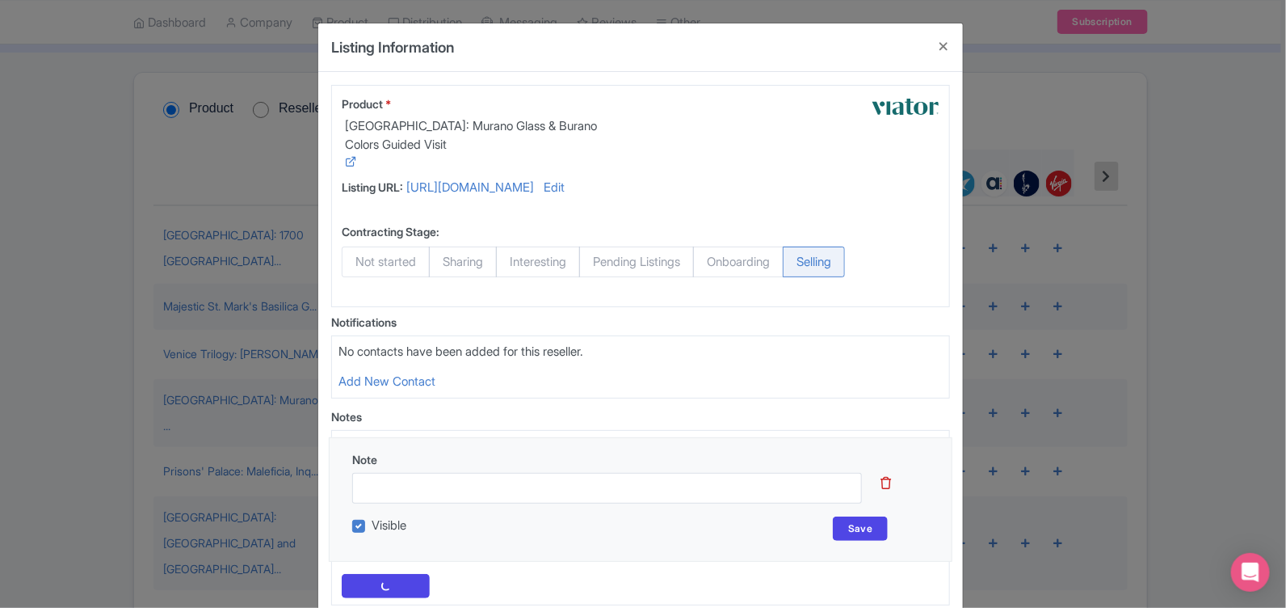
click at [596, 336] on div "No contacts have been added for this reseller. Add New Contact" at bounding box center [640, 366] width 619 height 63
click at [888, 477] on icon at bounding box center [886, 483] width 11 height 12
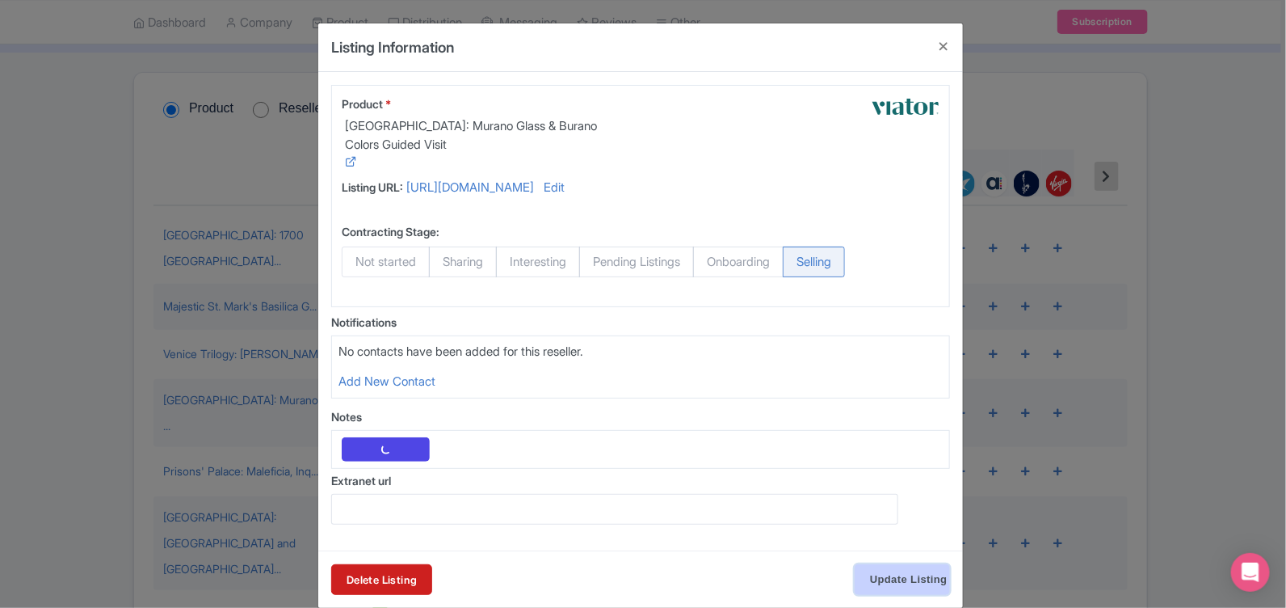
click at [895, 570] on input "Update Listing" at bounding box center [902, 579] width 95 height 31
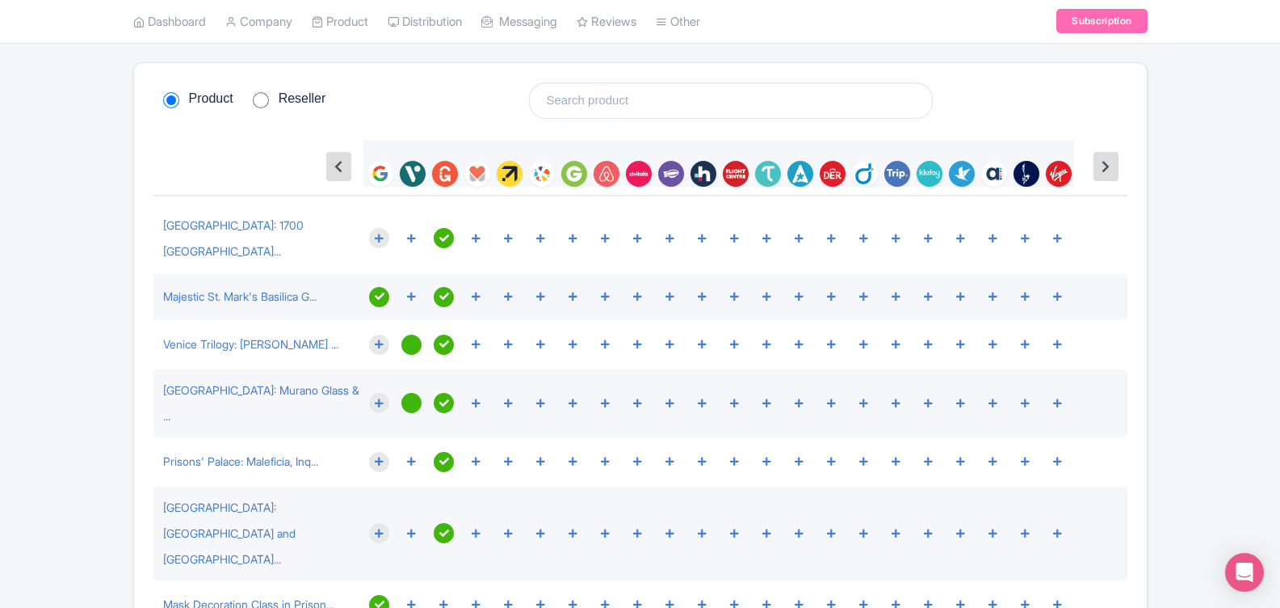
scroll to position [78, 0]
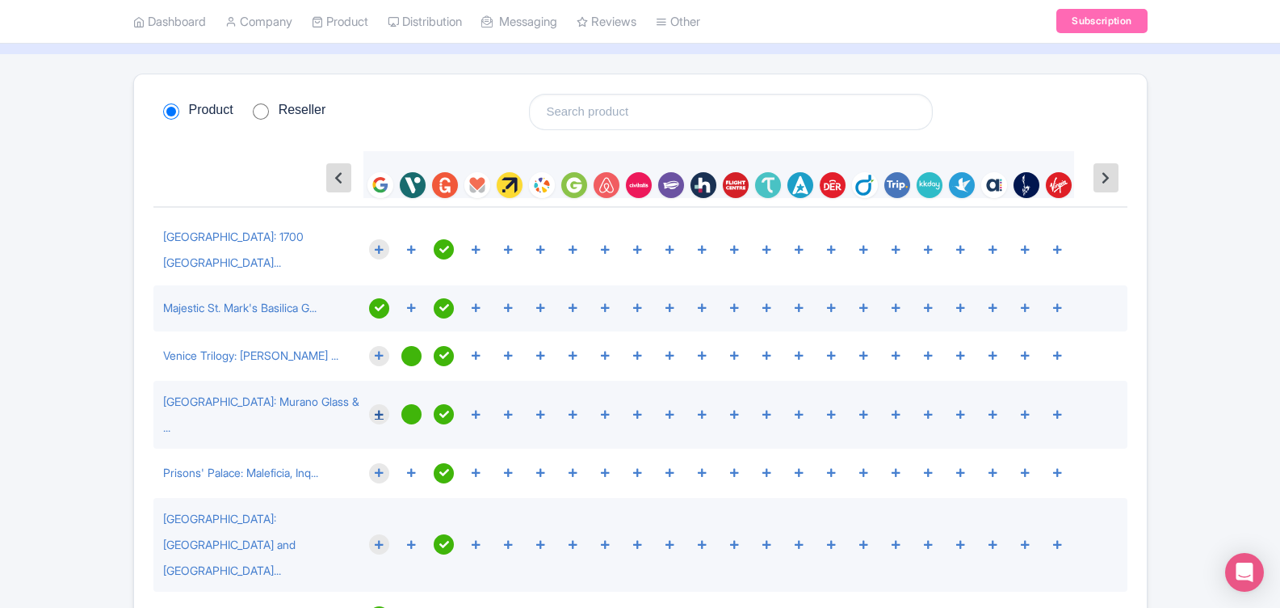
click at [376, 410] on icon at bounding box center [379, 415] width 9 height 10
click at [259, 348] on link "Venice Trilogy: Murano, Burano ..." at bounding box center [250, 355] width 175 height 14
click at [207, 348] on link "Venice Trilogy: Murano, Burano ..." at bounding box center [250, 355] width 175 height 14
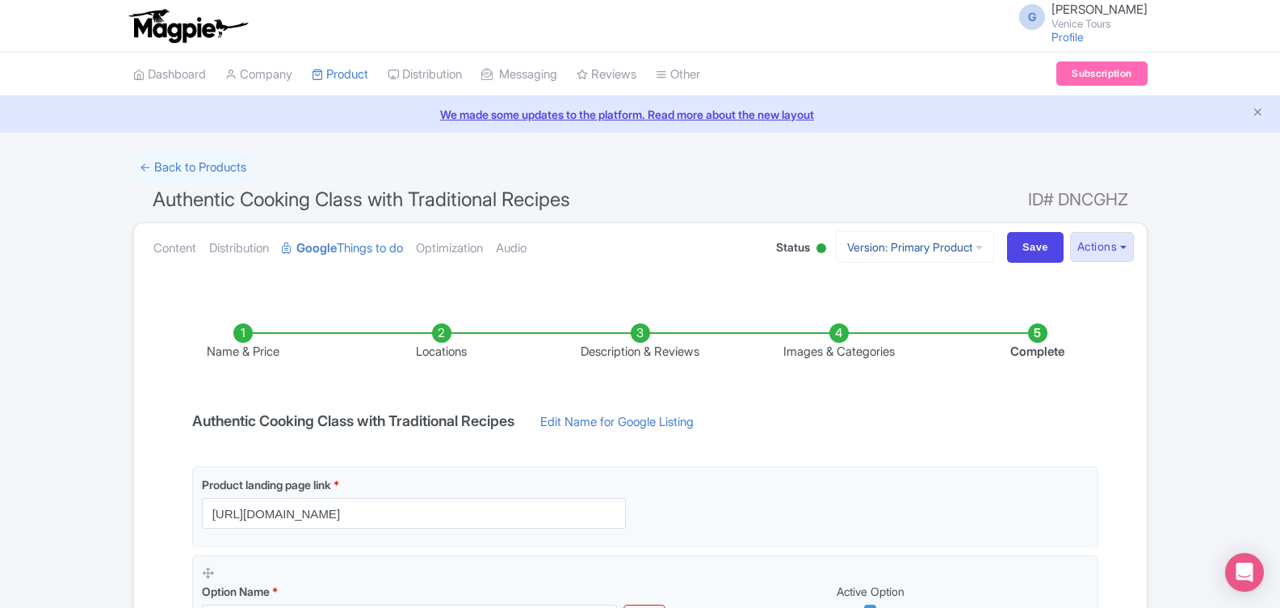
click at [968, 247] on link "Version: Primary Product" at bounding box center [915, 247] width 158 height 32
click at [927, 284] on link "Manage Versions" at bounding box center [928, 286] width 153 height 25
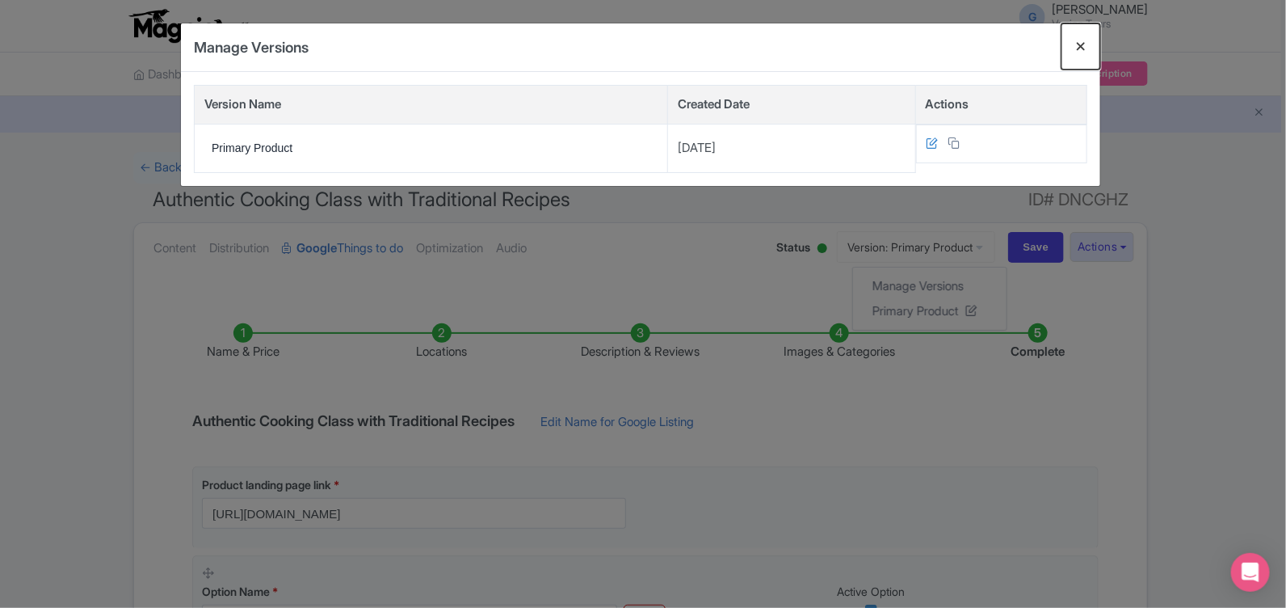
click at [1082, 41] on button "Close" at bounding box center [1081, 46] width 39 height 46
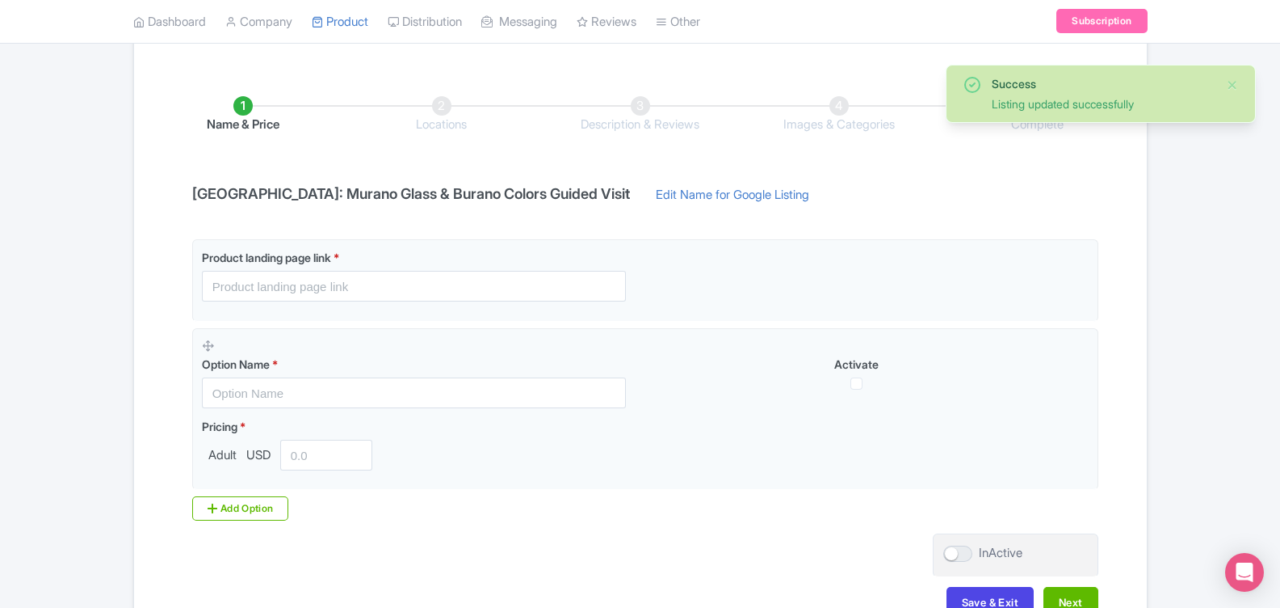
scroll to position [242, 0]
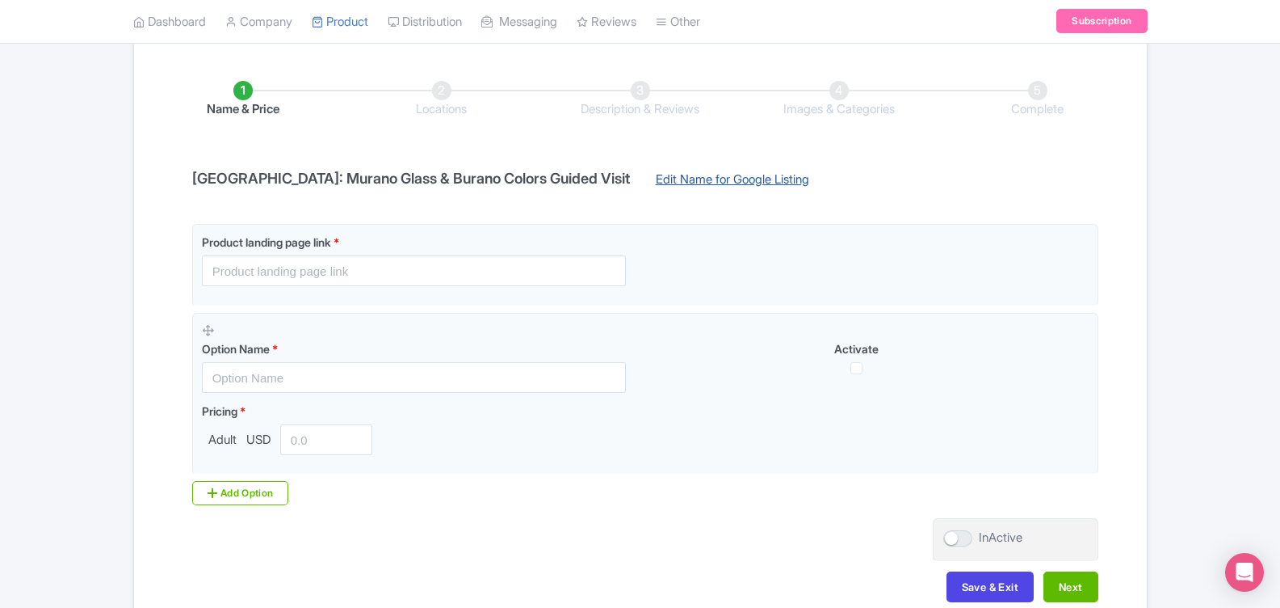
click at [692, 179] on link "Edit Name for Google Listing" at bounding box center [733, 183] width 186 height 26
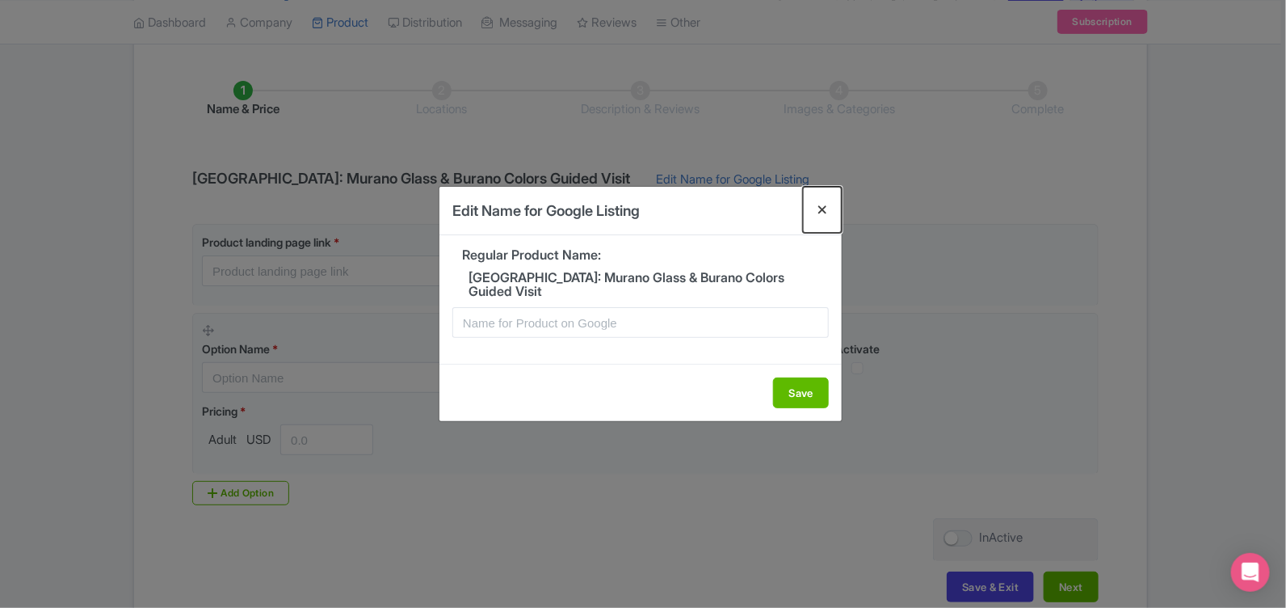
click at [810, 210] on button "Close" at bounding box center [822, 210] width 39 height 46
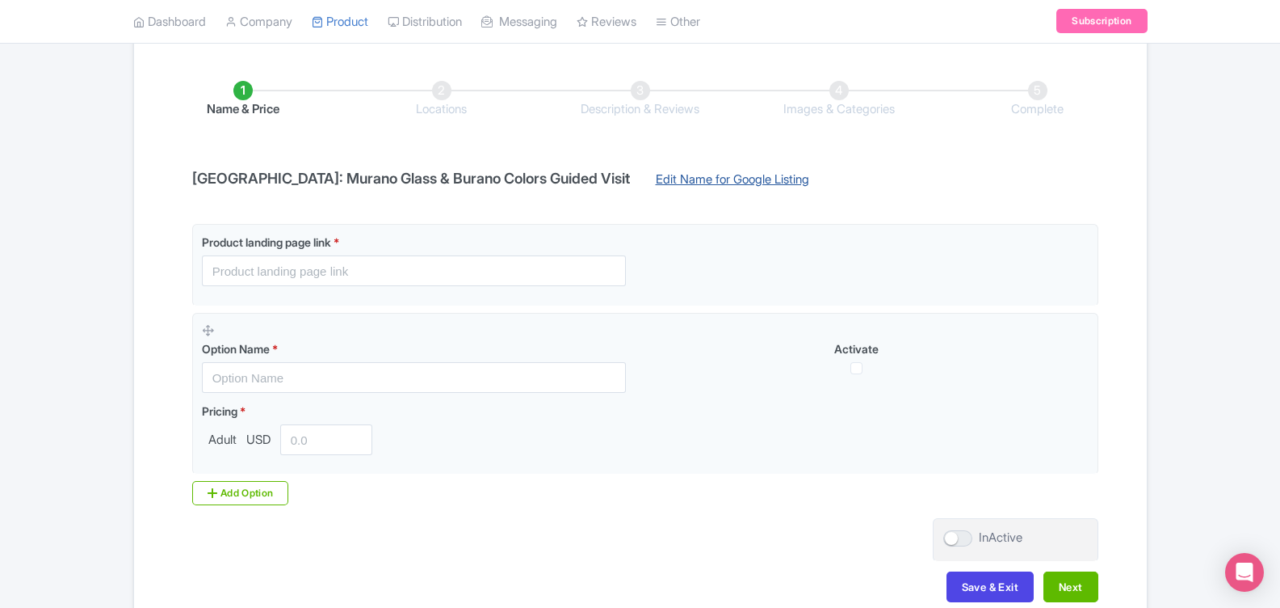
click at [705, 170] on link "Edit Name for Google Listing" at bounding box center [733, 183] width 186 height 26
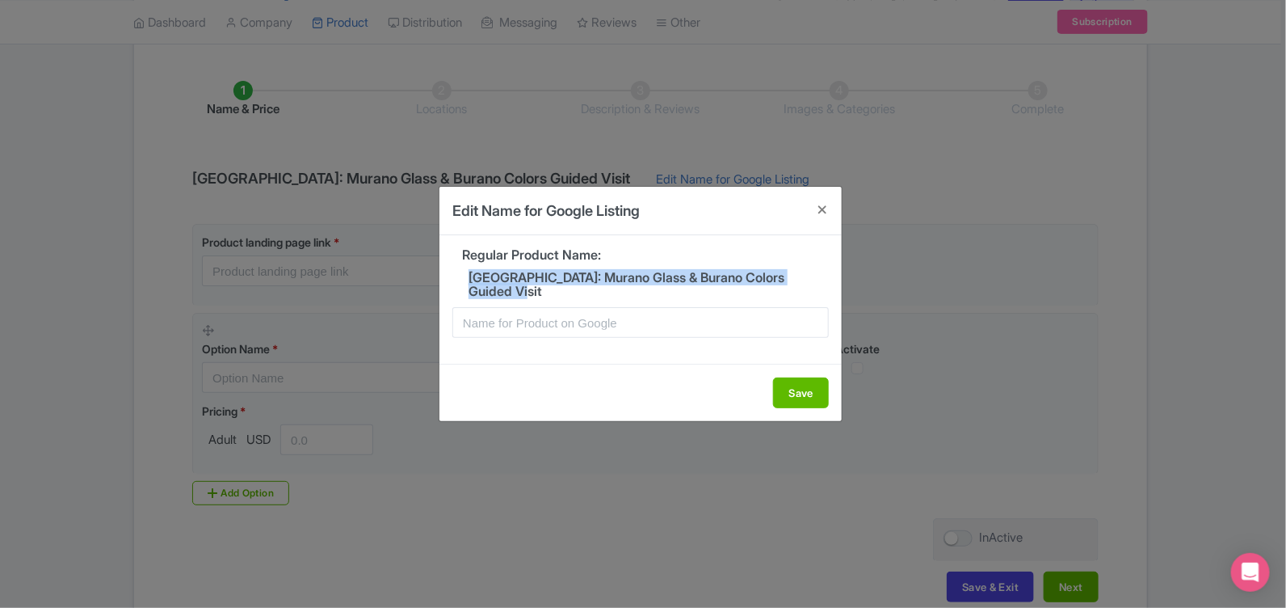
drag, startPoint x: 471, startPoint y: 275, endPoint x: 743, endPoint y: 295, distance: 272.9
click at [743, 295] on h5 "Venice Islands: Murano Glass & Burano Colors Guided Visit" at bounding box center [640, 285] width 376 height 28
drag, startPoint x: 743, startPoint y: 295, endPoint x: 639, endPoint y: 274, distance: 106.3
copy h5 "Venice Islands: Murano Glass & Burano Colors Guided Visit"
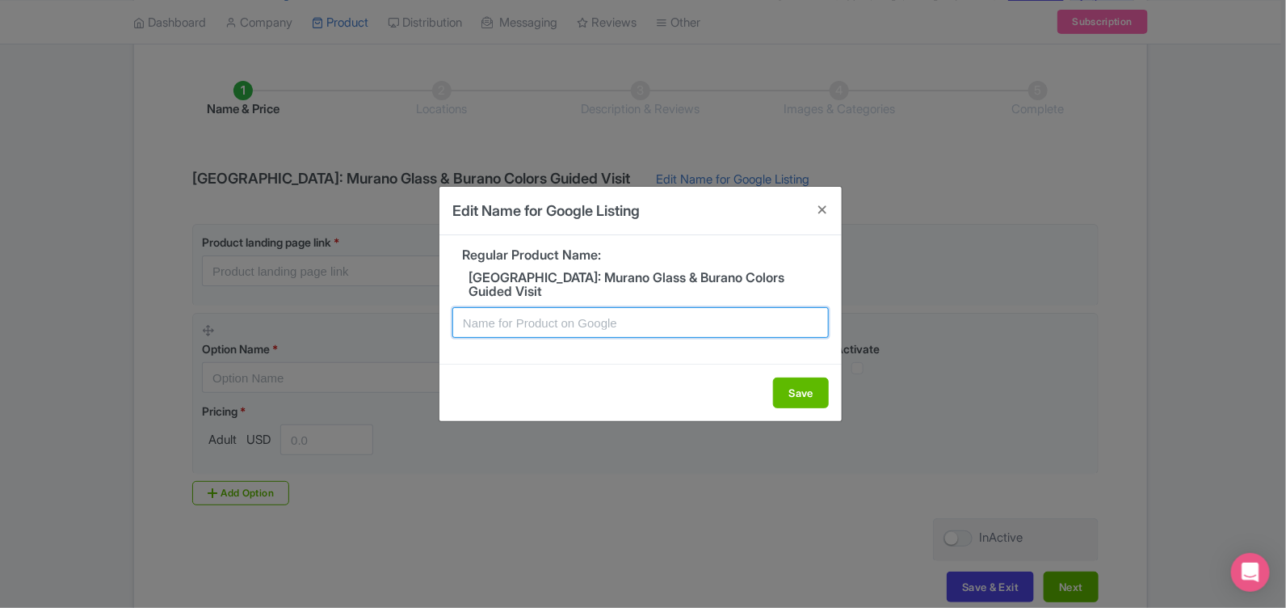
click at [467, 325] on input "text" at bounding box center [640, 322] width 376 height 31
paste input "Venice Islands: Murano Glass & Burano Colors Guided Visit"
type input "[GEOGRAPHIC_DATA]: Murano Glass & Burano Colors Guided Visit"
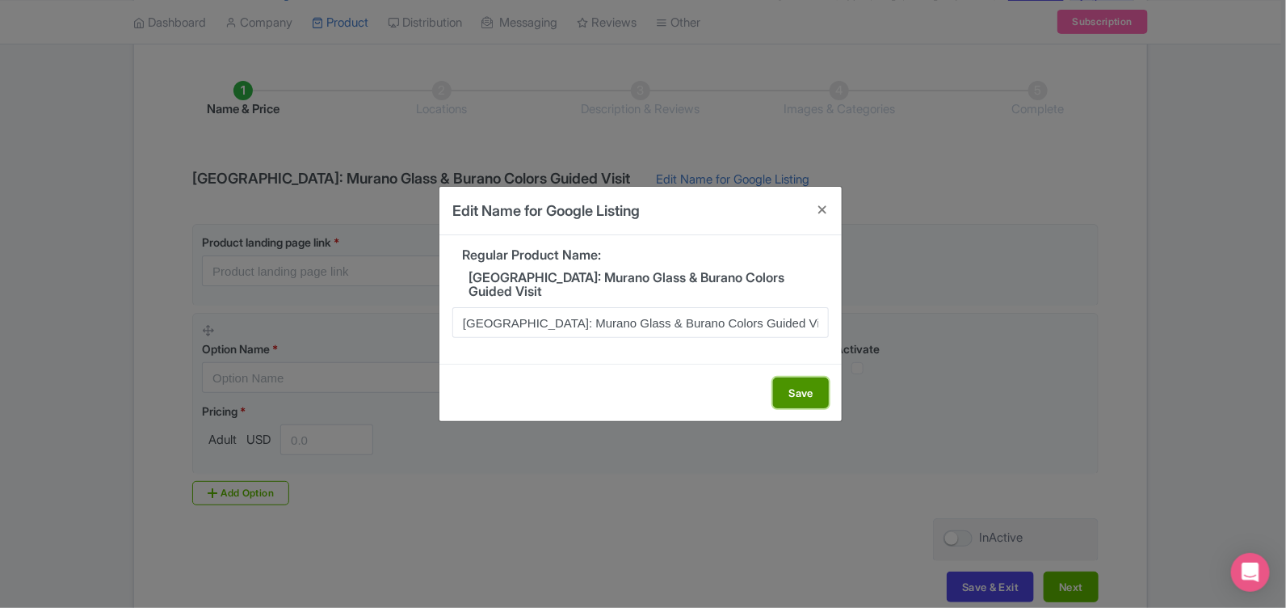
click at [789, 387] on button "Save" at bounding box center [801, 392] width 56 height 31
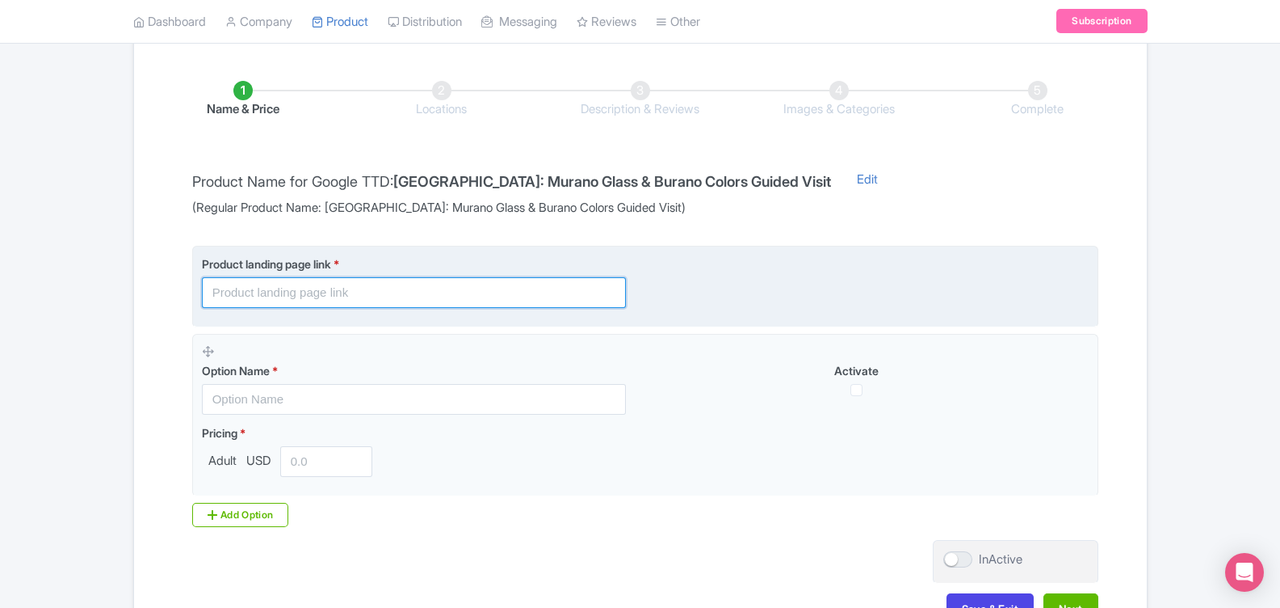
click at [358, 293] on input "text" at bounding box center [414, 292] width 424 height 31
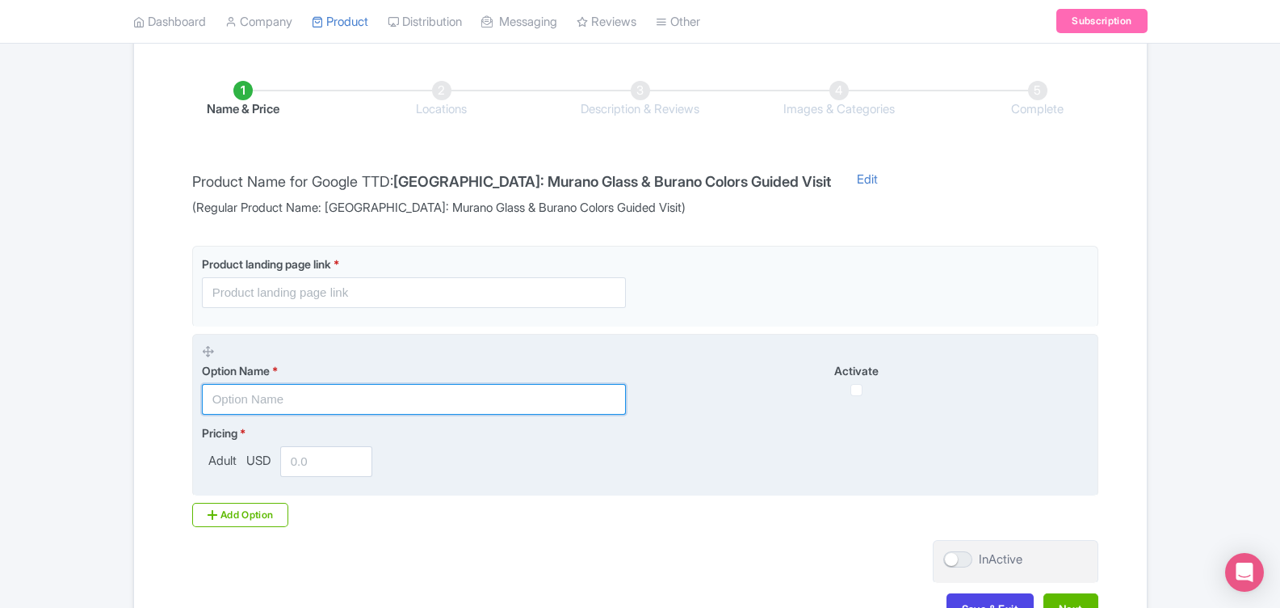
click at [275, 388] on input "text" at bounding box center [414, 399] width 424 height 31
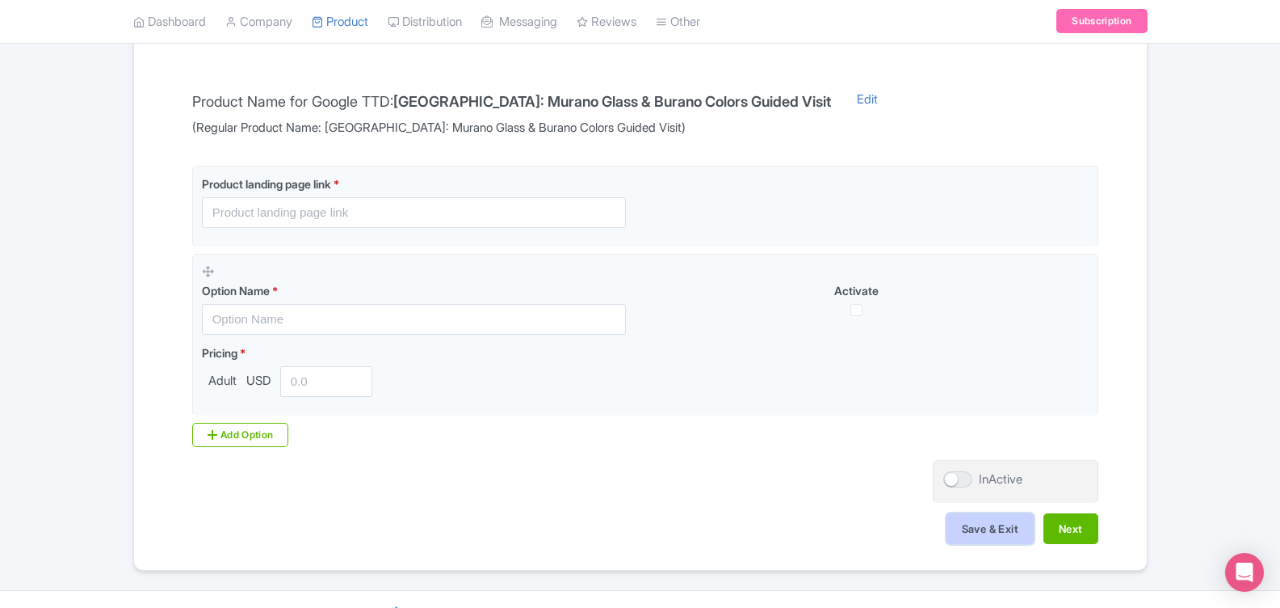
click at [990, 522] on button "Save & Exit" at bounding box center [990, 528] width 87 height 31
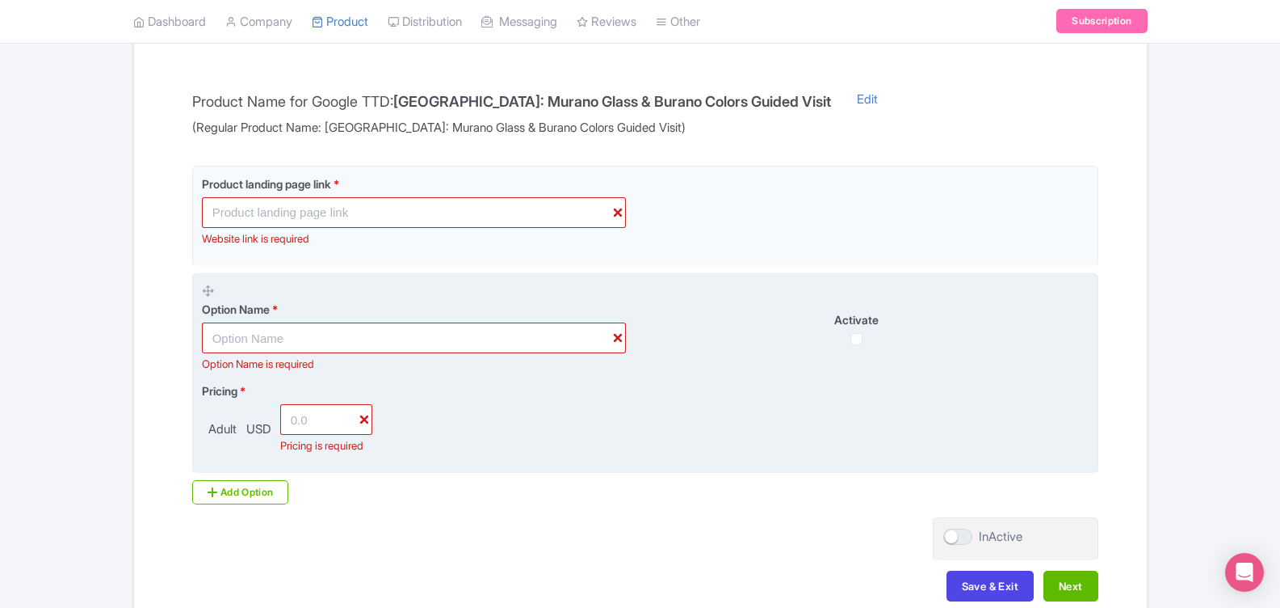
click at [263, 432] on span "USD" at bounding box center [258, 429] width 31 height 19
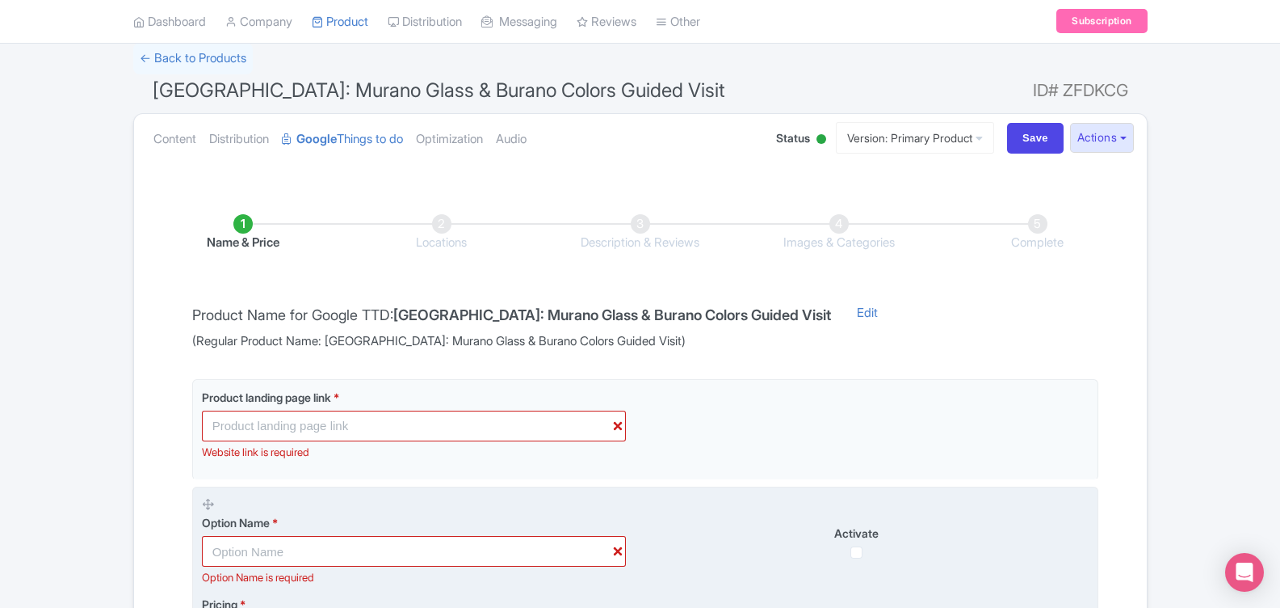
scroll to position [80, 0]
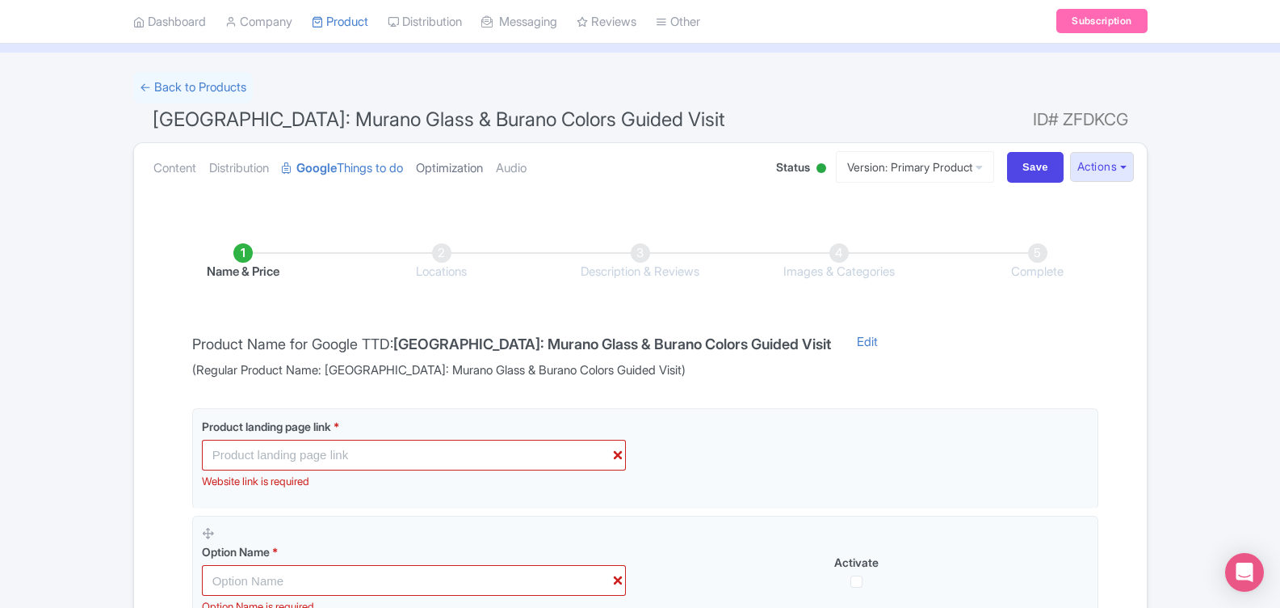
click at [471, 168] on link "Optimization" at bounding box center [449, 168] width 67 height 51
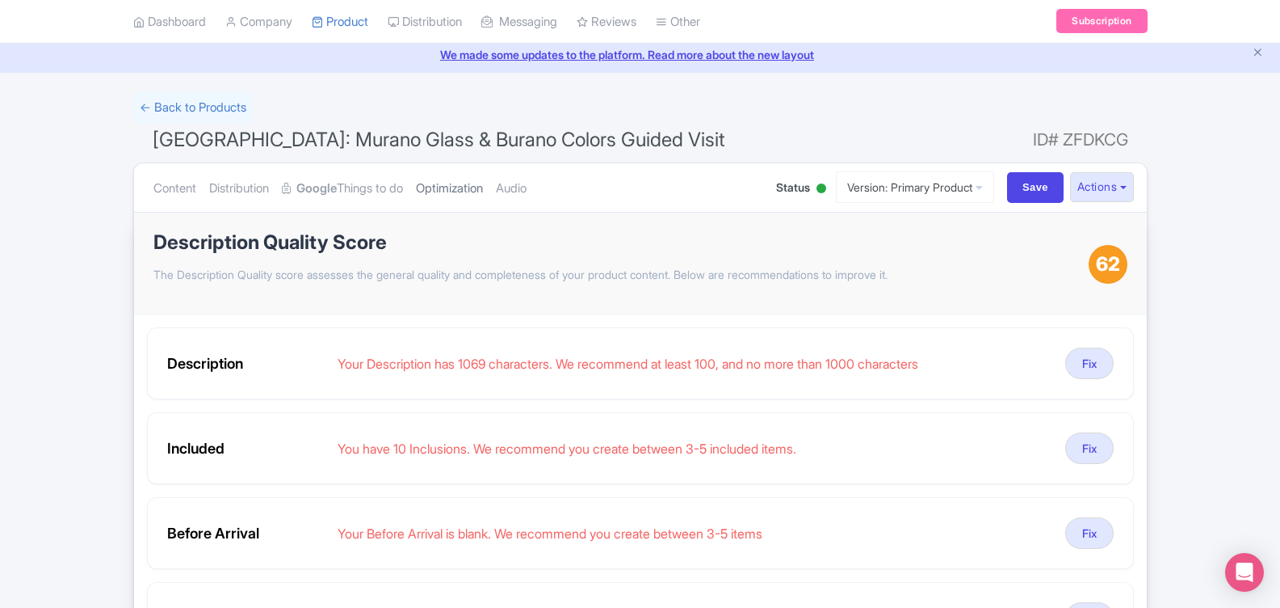
scroll to position [0, 0]
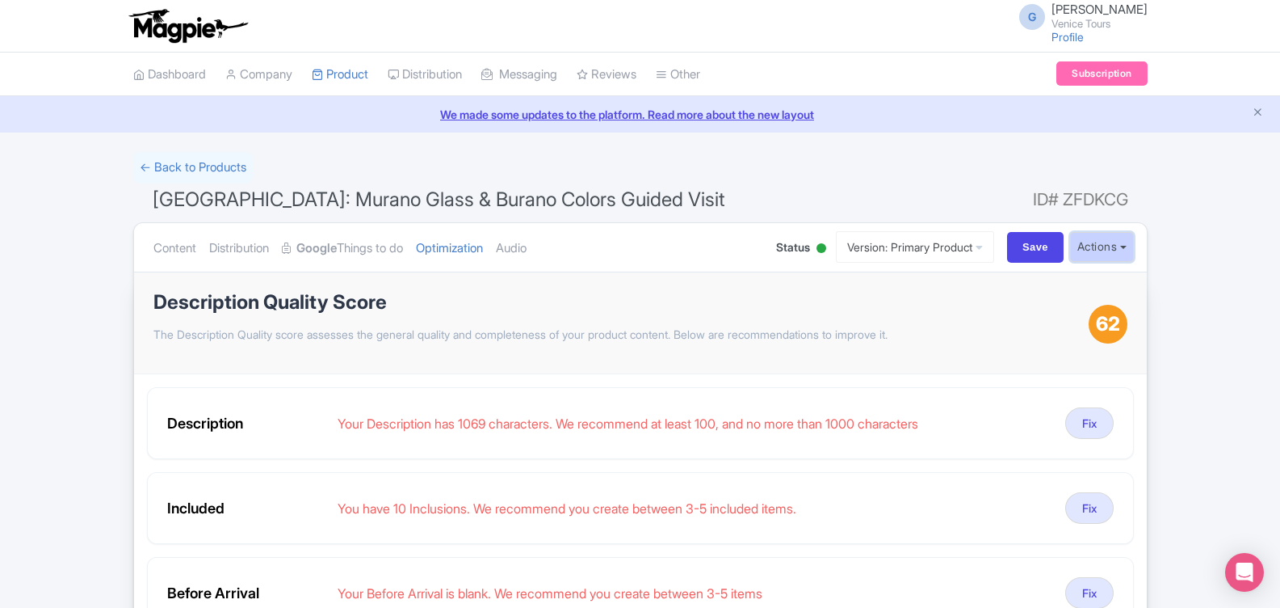
click at [1125, 251] on button "Actions" at bounding box center [1102, 247] width 64 height 30
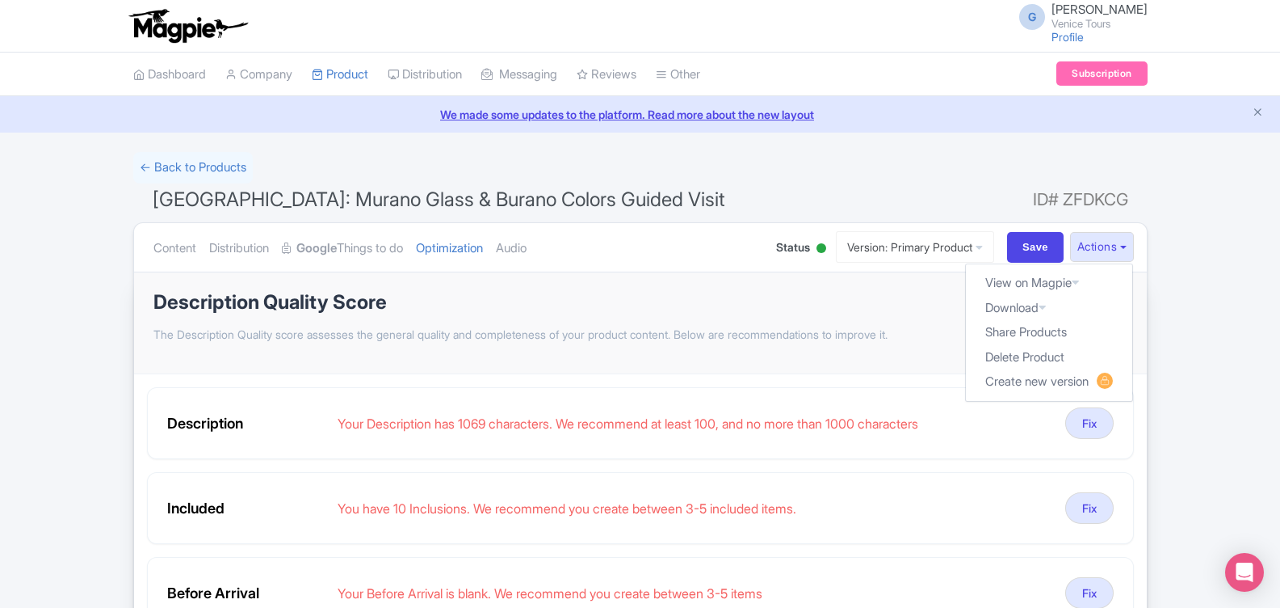
click at [356, 126] on div "We made some updates to the platform. Read more about the new layout" at bounding box center [640, 114] width 1280 height 36
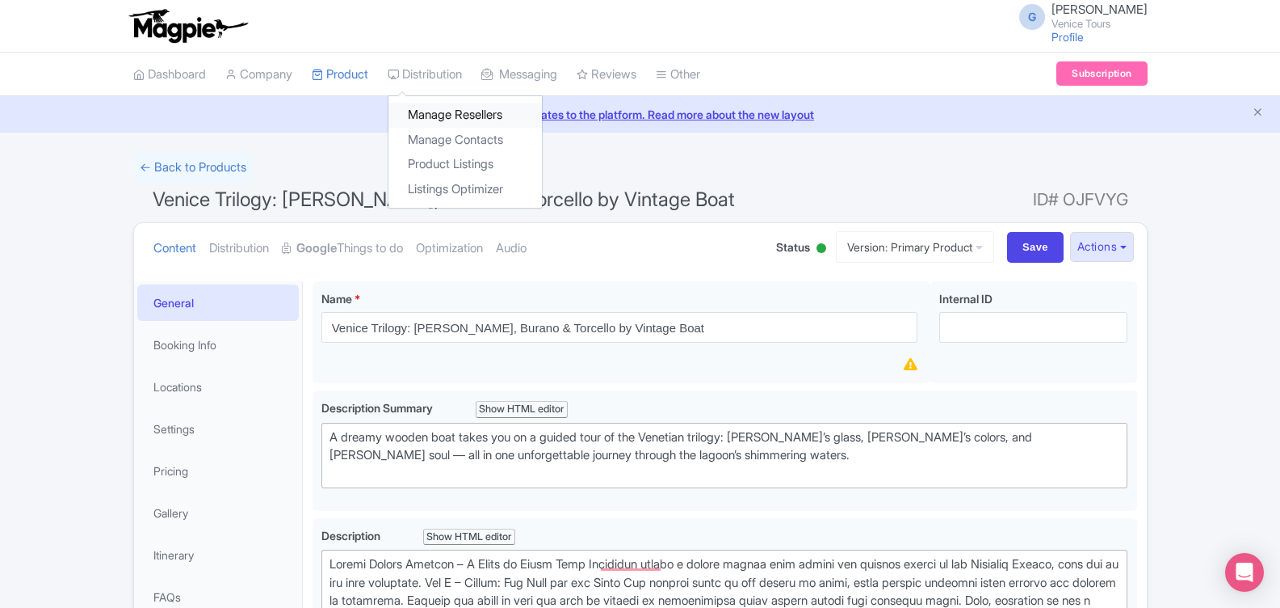
click at [491, 116] on link "Manage Resellers" at bounding box center [465, 115] width 153 height 25
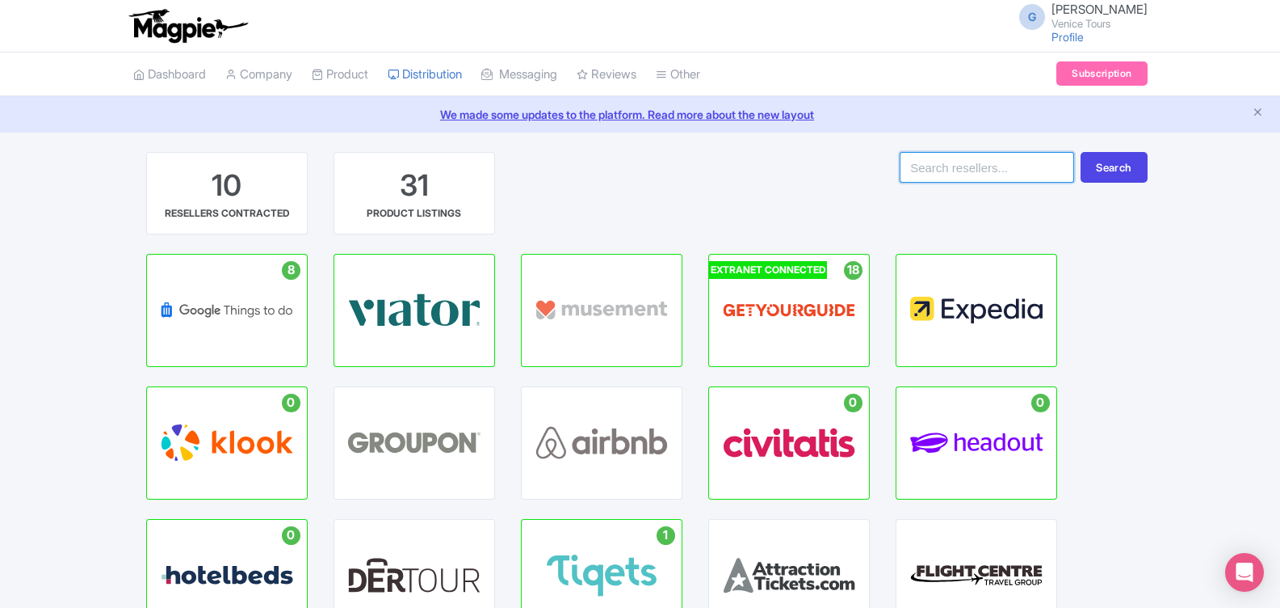
click at [943, 167] on input "search" at bounding box center [987, 167] width 175 height 31
type input "bokun"
click at [1104, 166] on button "Search" at bounding box center [1114, 167] width 66 height 31
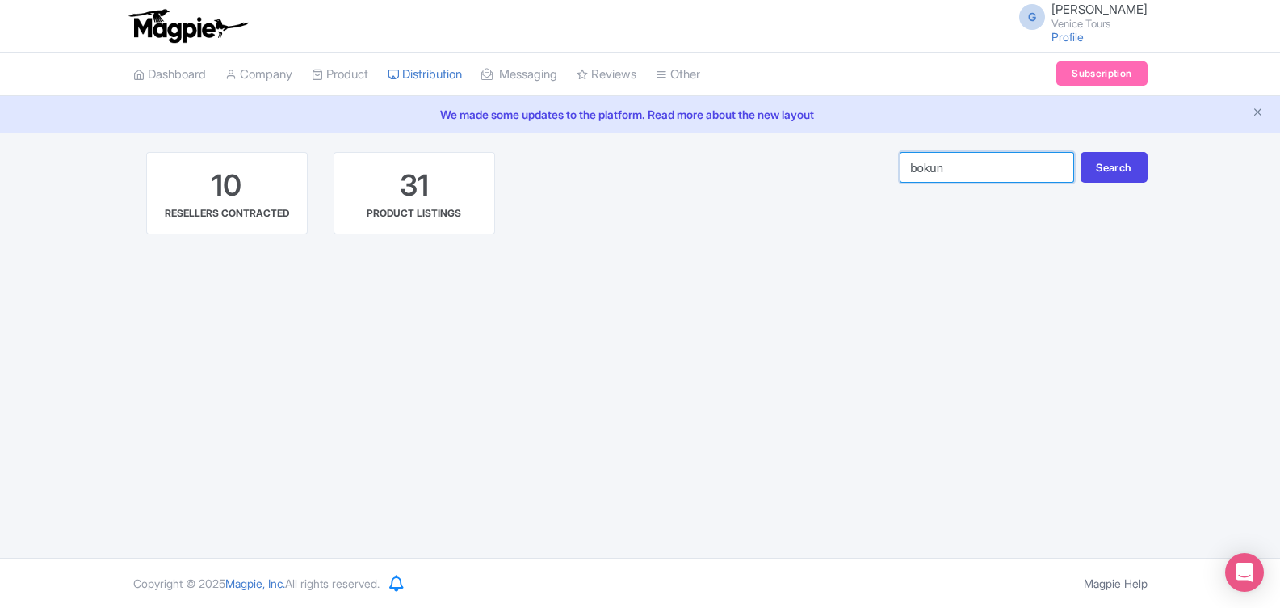
click at [1052, 165] on input "bokun" at bounding box center [987, 167] width 175 height 31
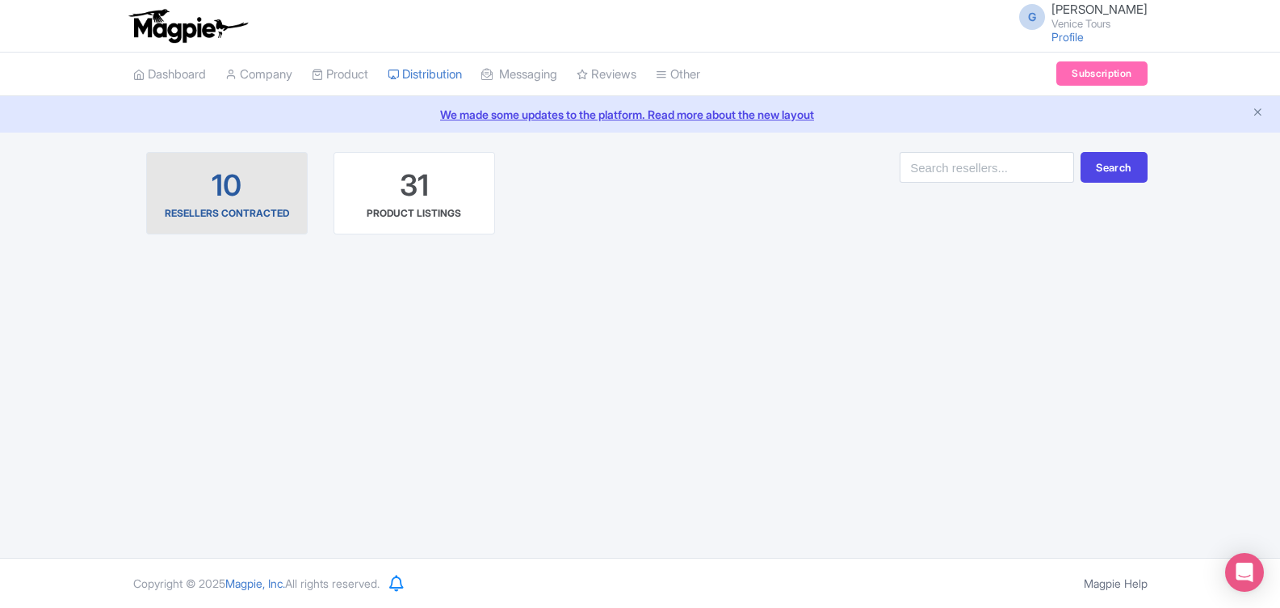
click at [235, 189] on div "10" at bounding box center [227, 186] width 30 height 40
click at [238, 189] on div "10" at bounding box center [227, 186] width 30 height 40
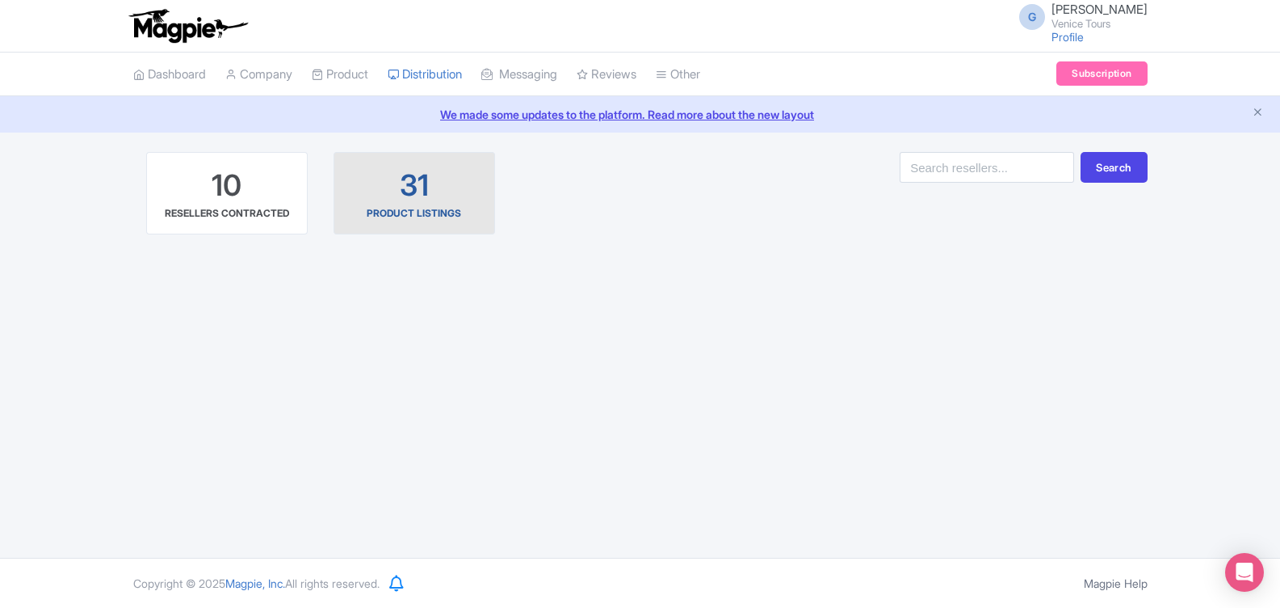
click at [441, 202] on div "31 PRODUCT LISTINGS" at bounding box center [414, 193] width 134 height 55
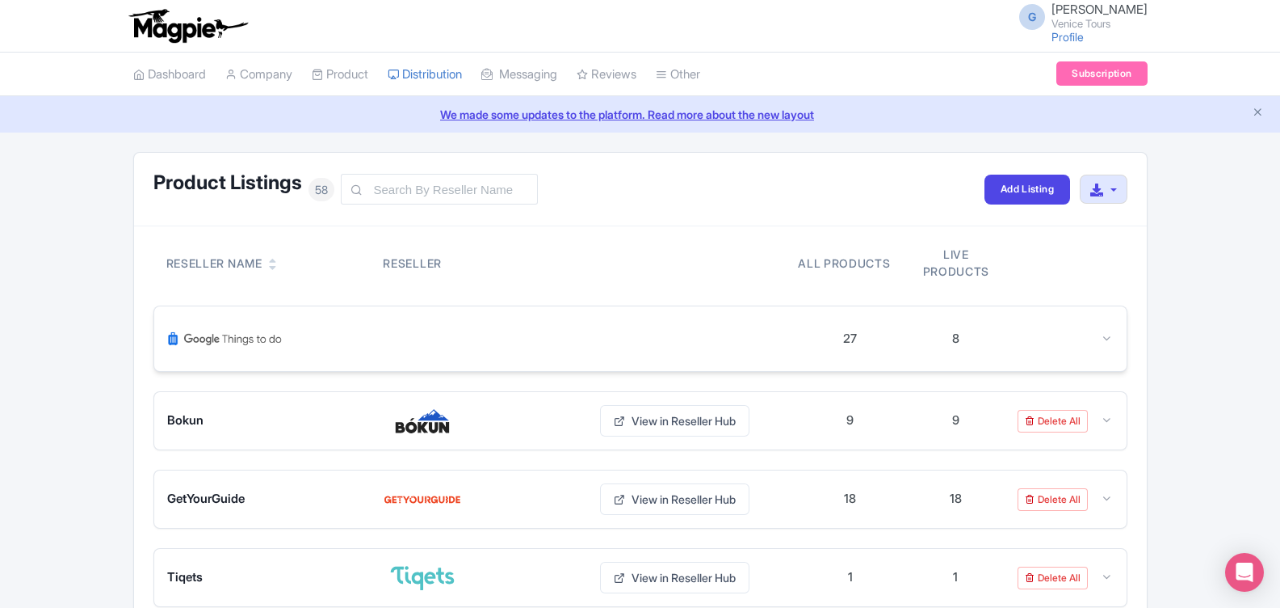
click at [851, 335] on div "27" at bounding box center [850, 339] width 14 height 19
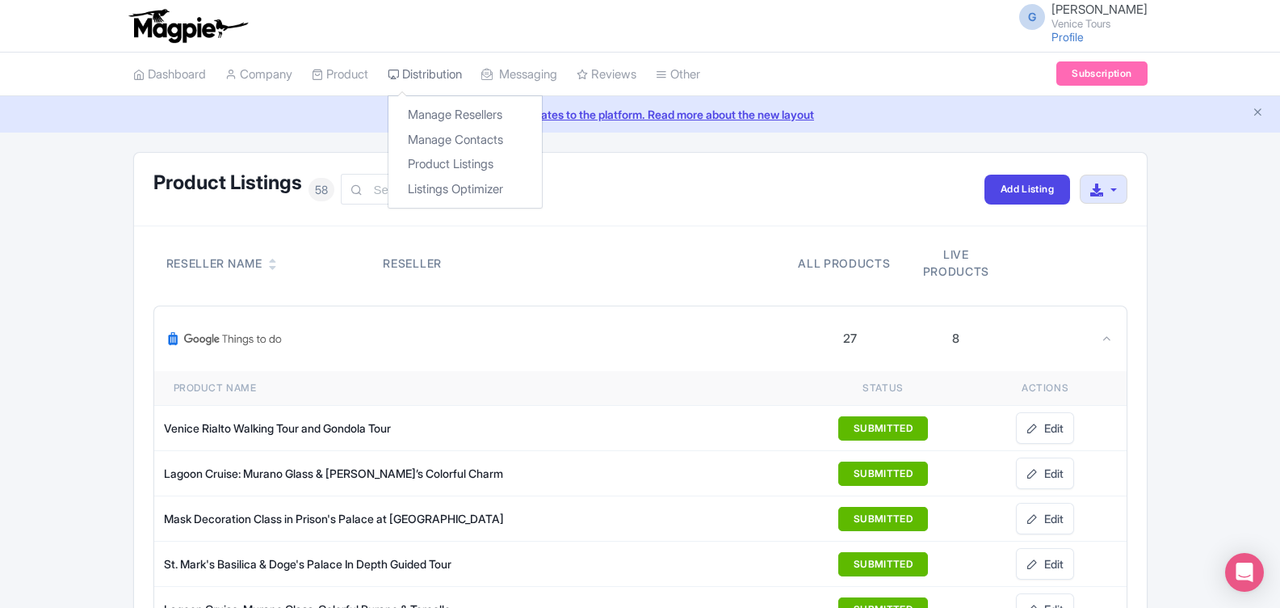
click at [444, 69] on link "Distribution" at bounding box center [425, 75] width 74 height 44
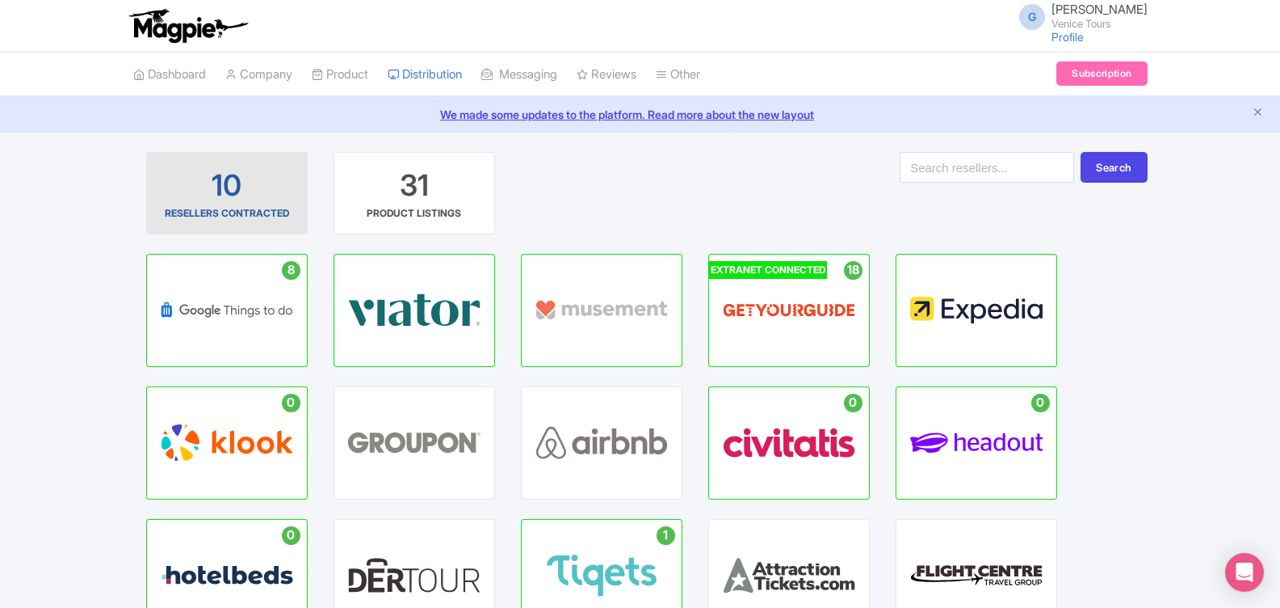
click at [230, 187] on div "10" at bounding box center [227, 186] width 30 height 40
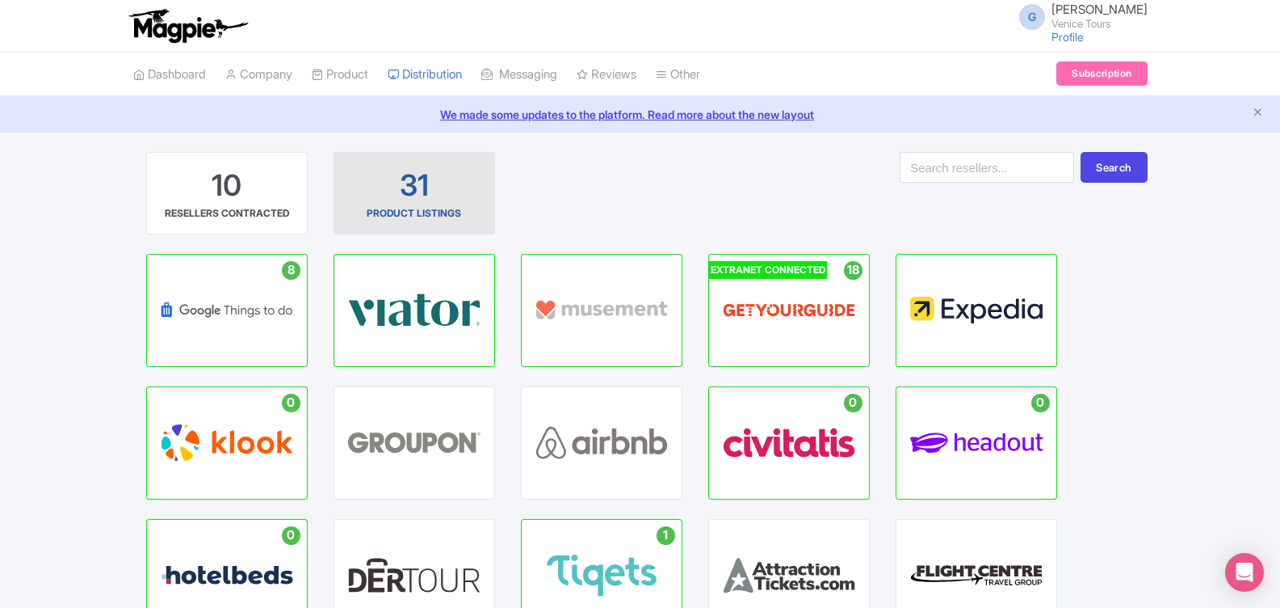
click at [442, 188] on div "31 PRODUCT LISTINGS" at bounding box center [414, 193] width 134 height 55
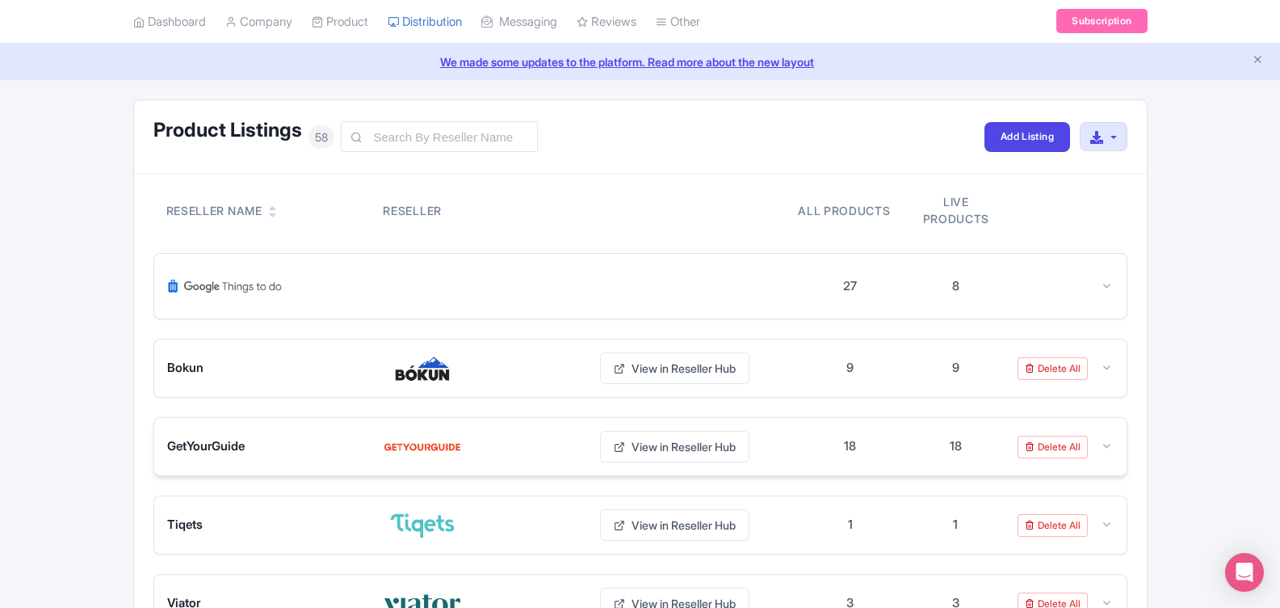
scroll to position [80, 0]
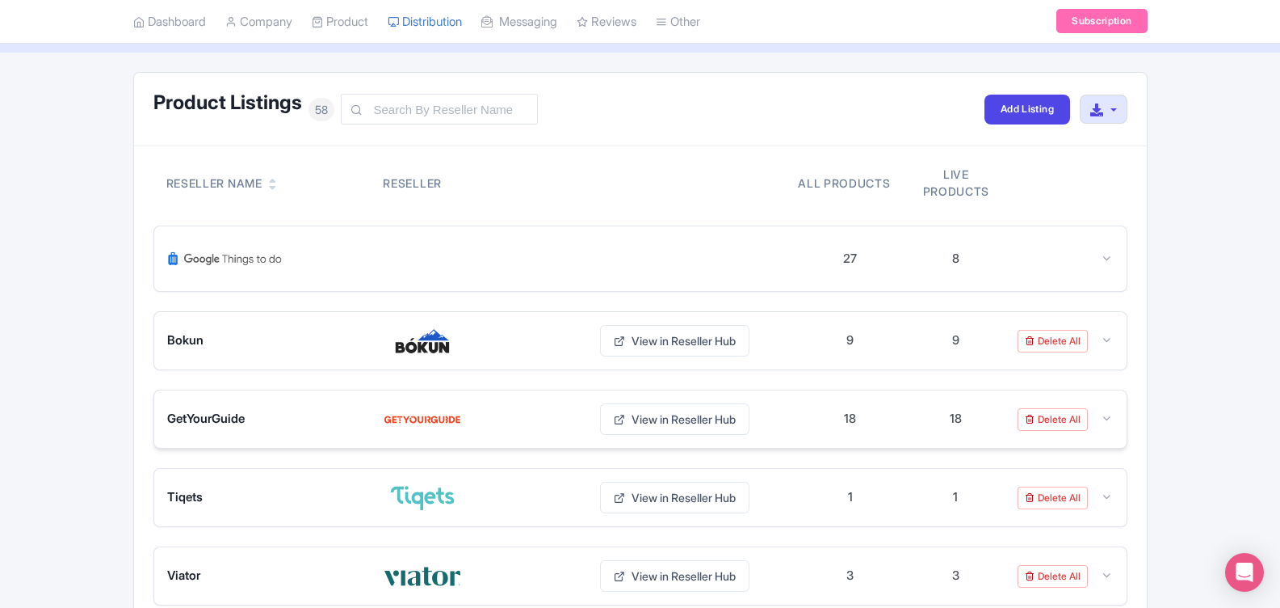
click at [1107, 414] on icon at bounding box center [1107, 418] width 12 height 12
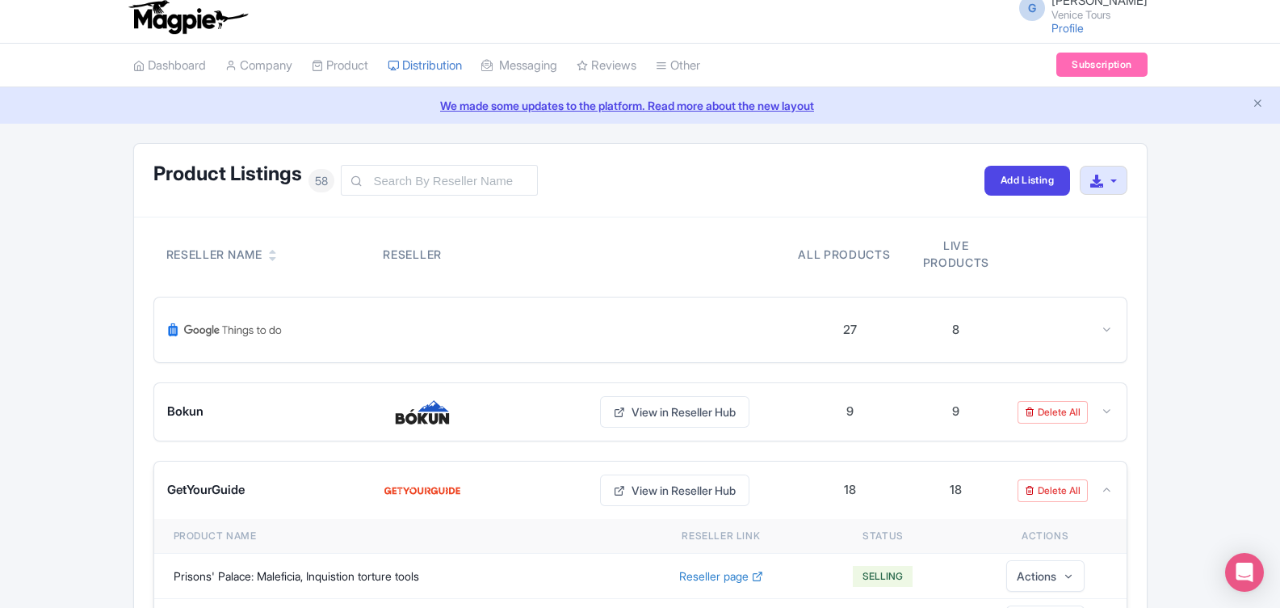
scroll to position [0, 0]
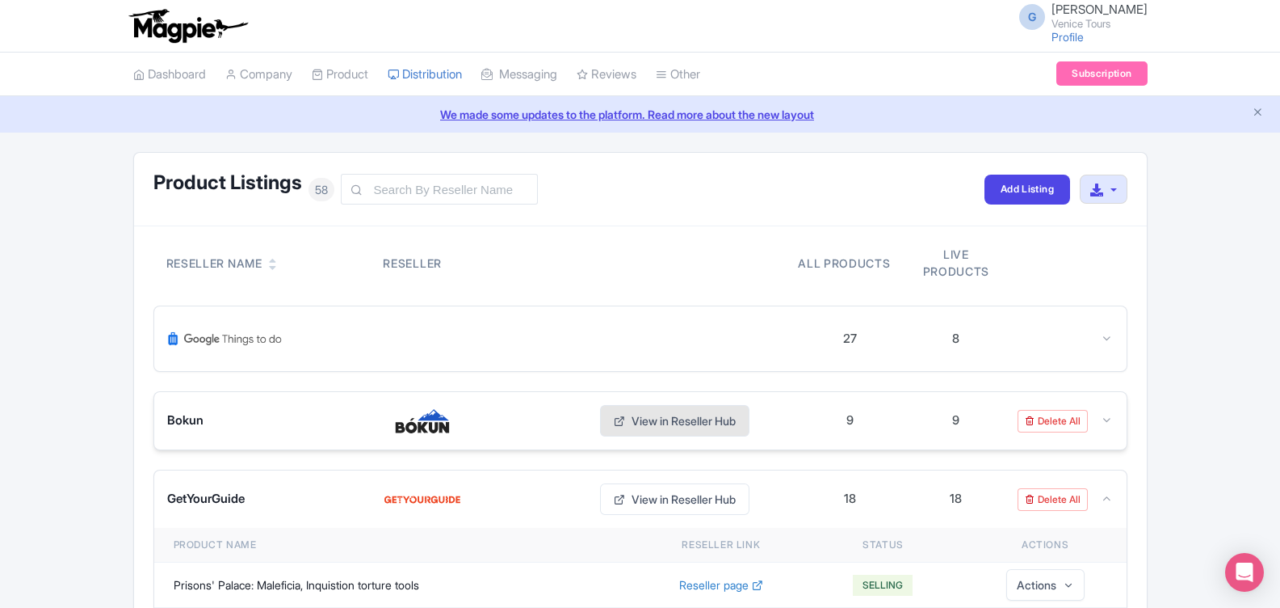
click at [633, 417] on link "View in Reseller Hub" at bounding box center [674, 421] width 149 height 32
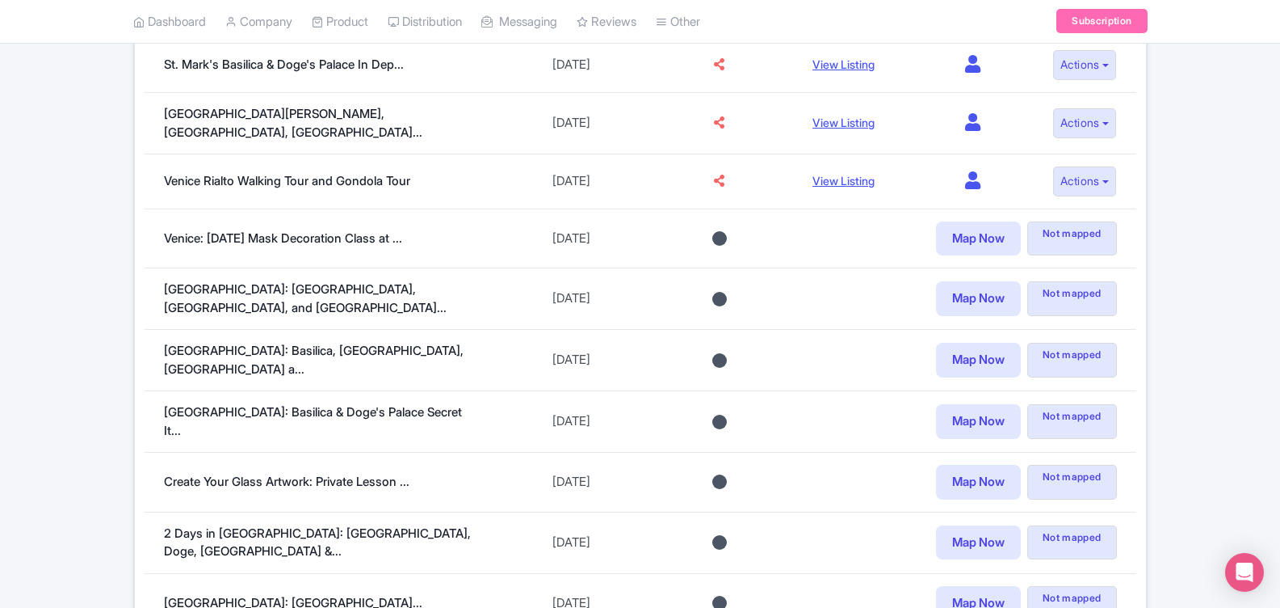
scroll to position [714, 0]
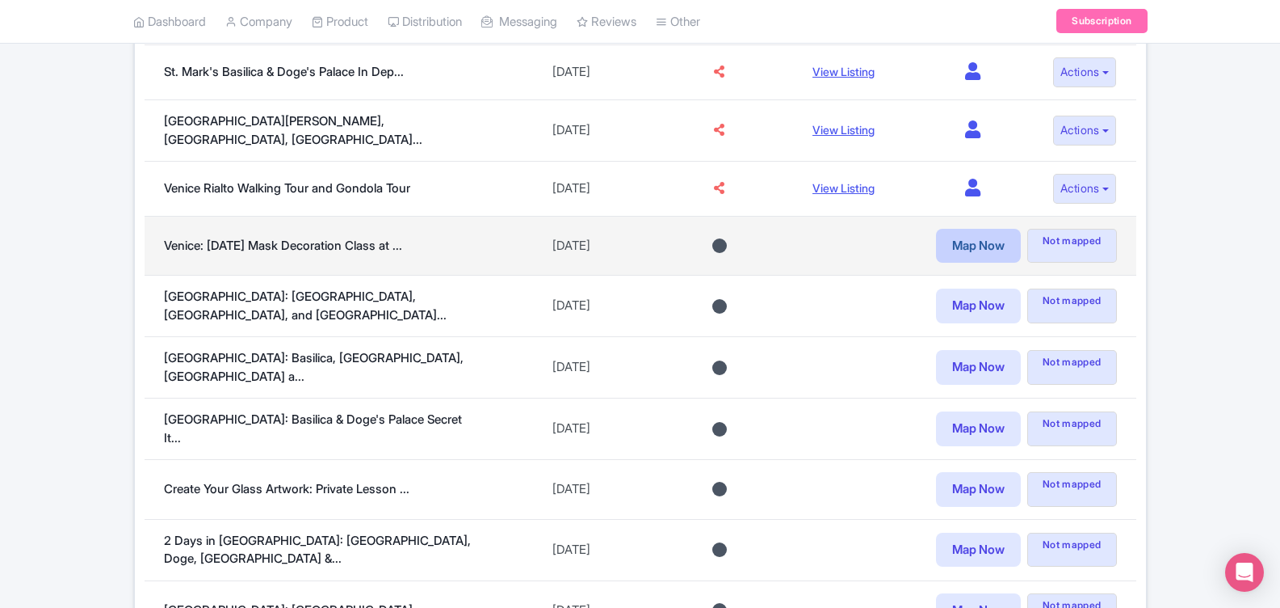
click at [967, 235] on link "Map Now" at bounding box center [978, 246] width 85 height 35
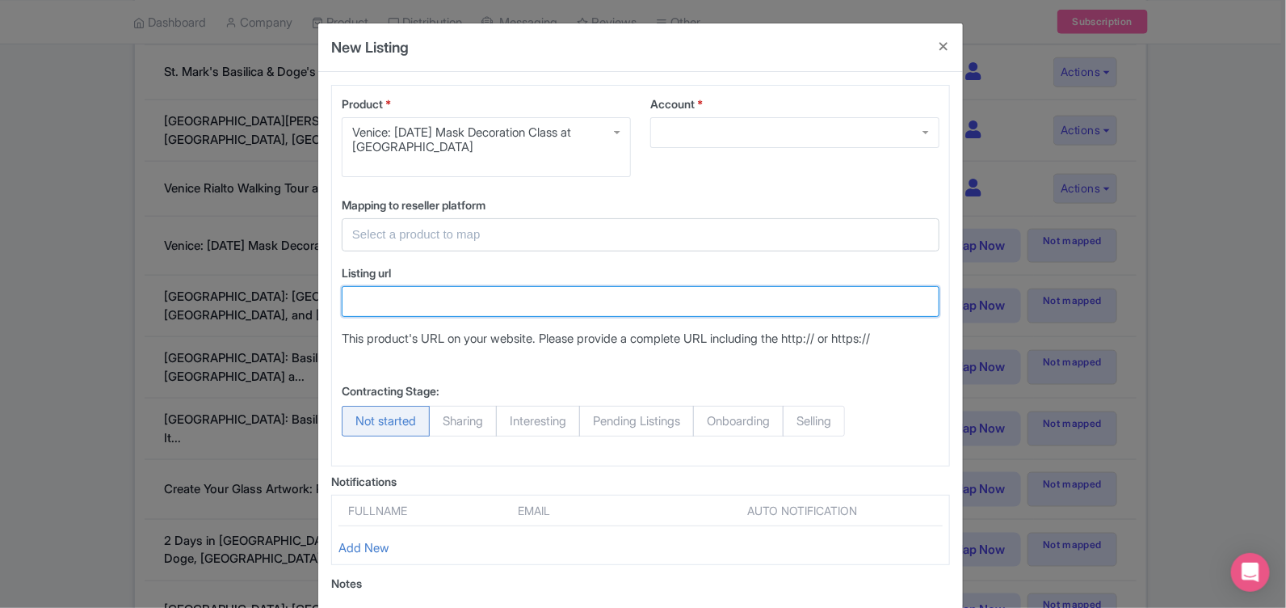
click at [528, 300] on input "Listing url" at bounding box center [641, 301] width 598 height 31
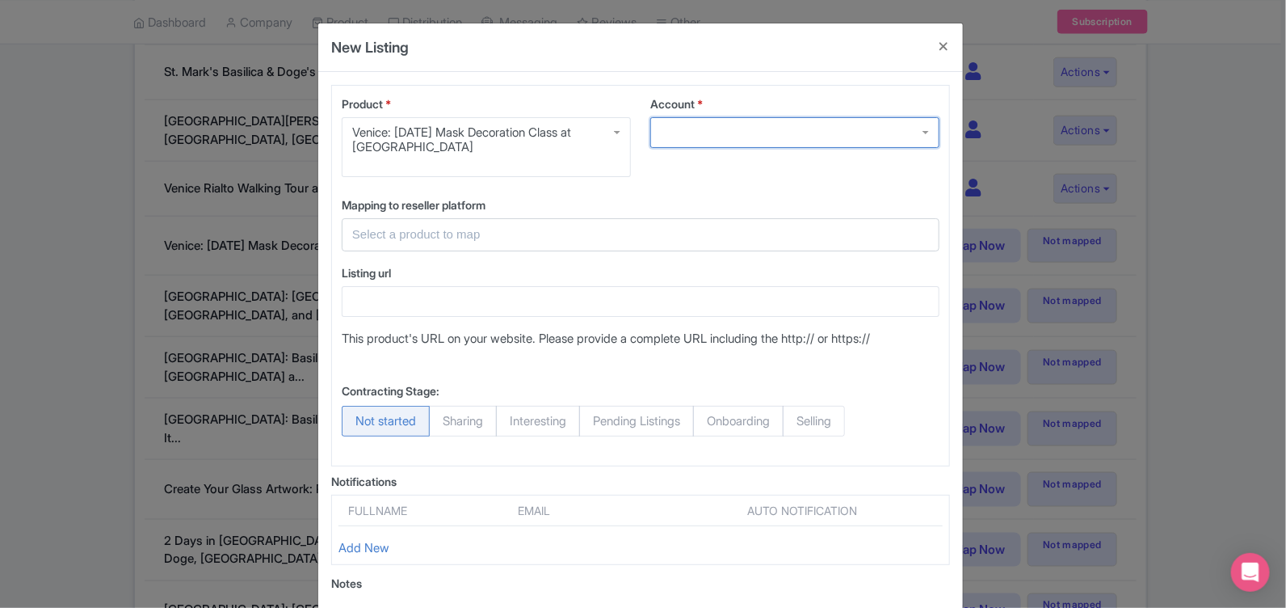
click at [916, 129] on div at bounding box center [794, 132] width 289 height 31
click at [926, 128] on div at bounding box center [794, 132] width 289 height 31
click at [920, 131] on div at bounding box center [794, 132] width 289 height 31
click at [817, 136] on div at bounding box center [794, 132] width 289 height 31
click at [843, 414] on span "Selling" at bounding box center [814, 421] width 62 height 31
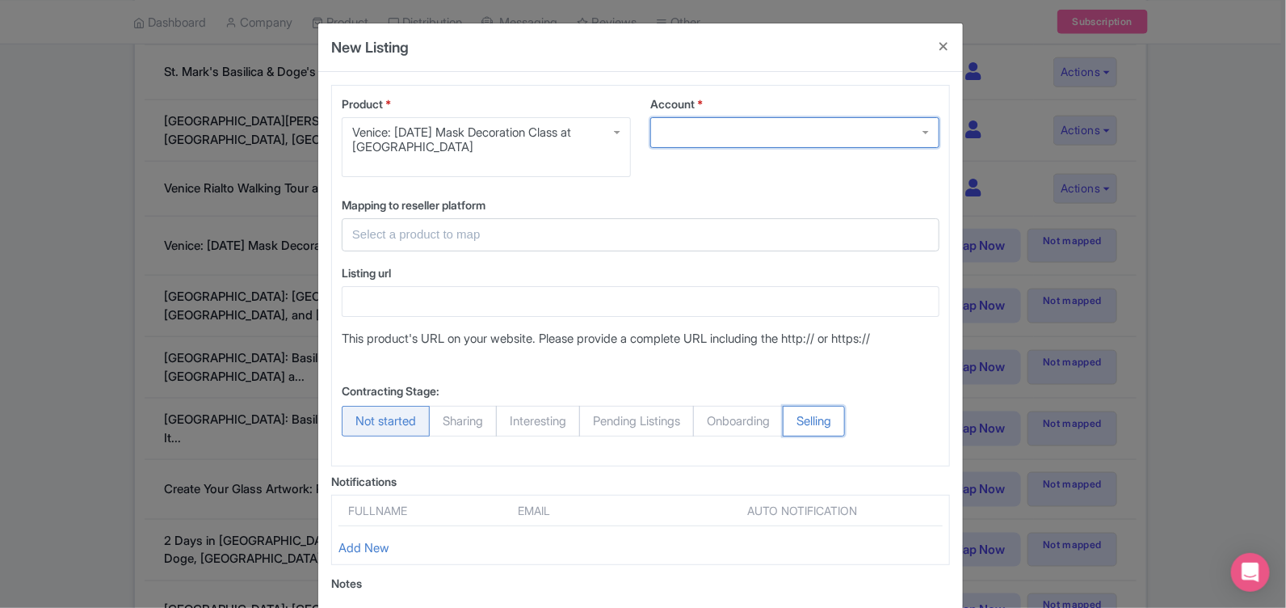
click at [799, 414] on input "Selling" at bounding box center [791, 414] width 16 height 16
radio input "true"
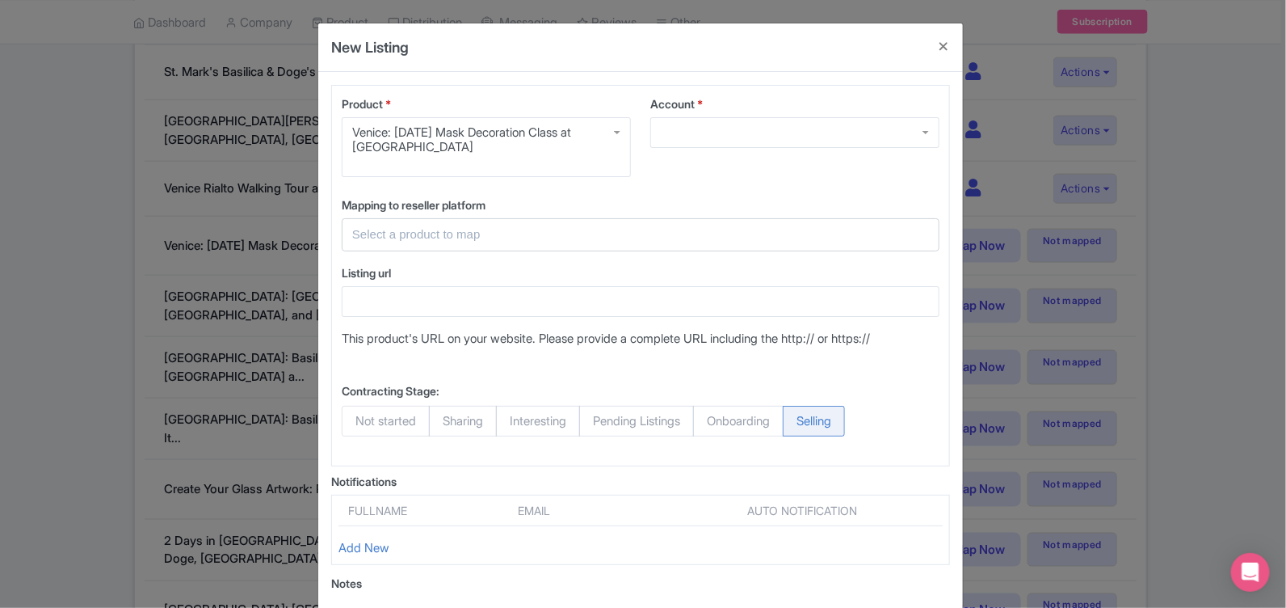
click at [372, 413] on span "Not started" at bounding box center [386, 421] width 88 height 31
click at [358, 413] on input "Not started" at bounding box center [350, 414] width 16 height 16
radio input "true"
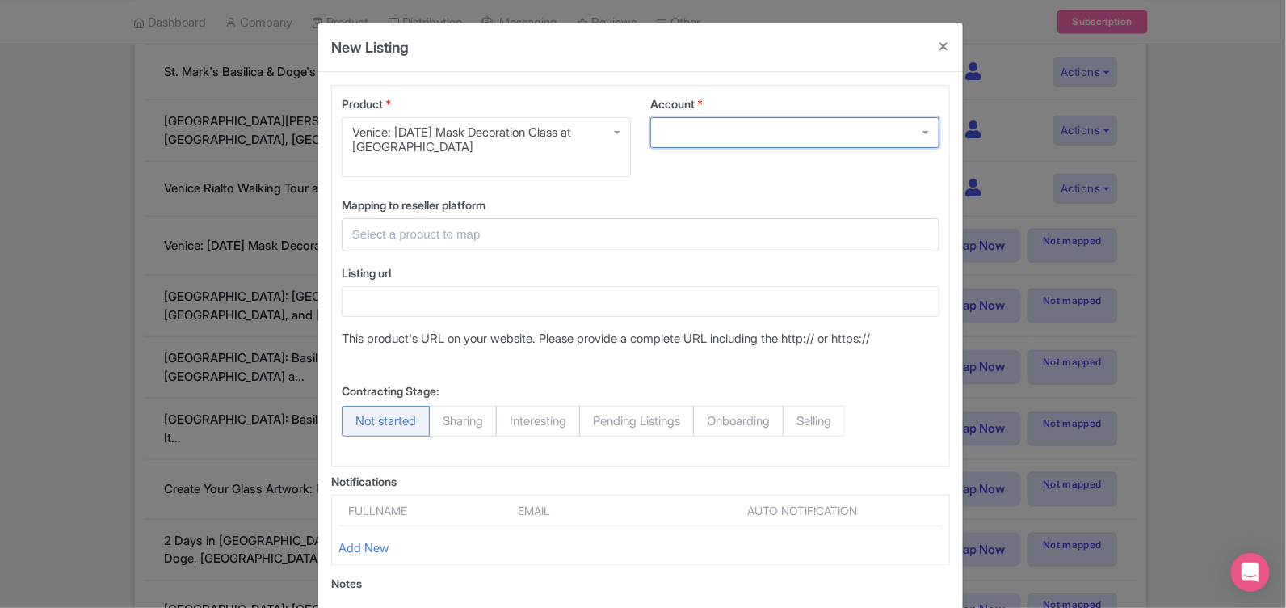
click at [921, 132] on div at bounding box center [794, 132] width 289 height 31
click at [942, 46] on button "Close" at bounding box center [943, 46] width 39 height 46
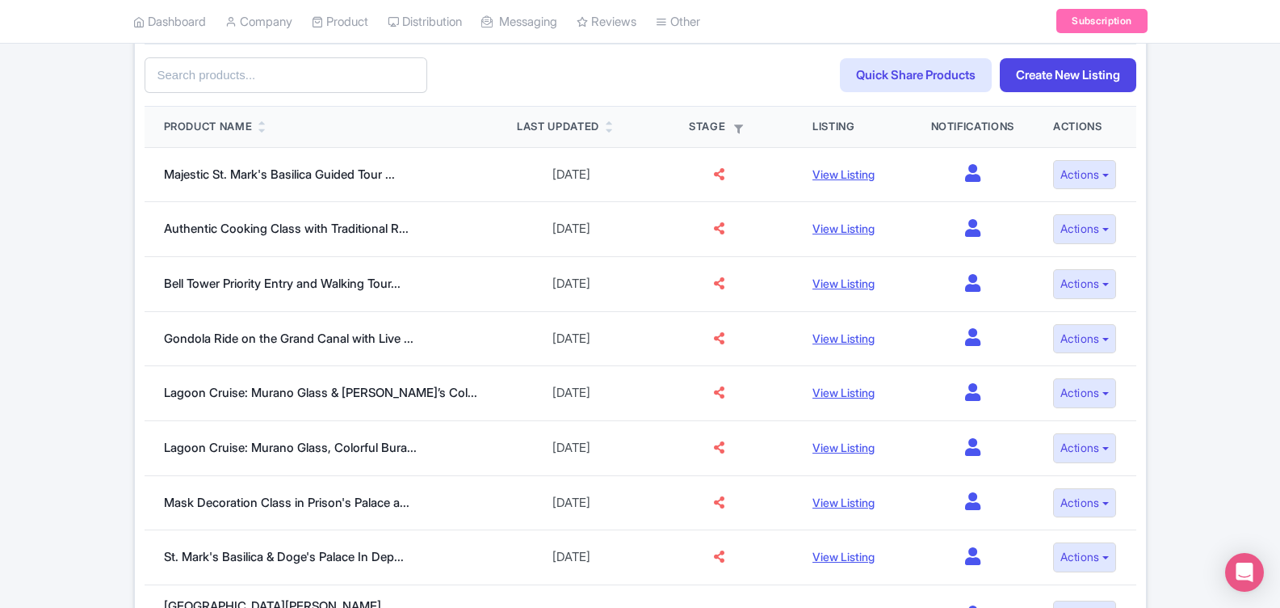
scroll to position [0, 0]
